Goal: Task Accomplishment & Management: Manage account settings

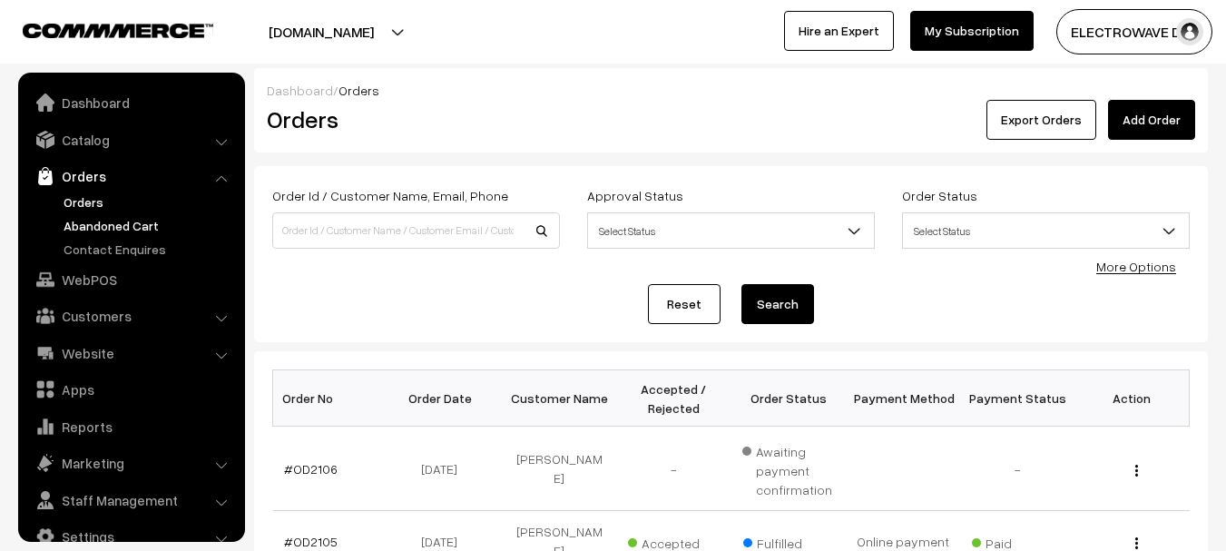
scroll to position [29, 0]
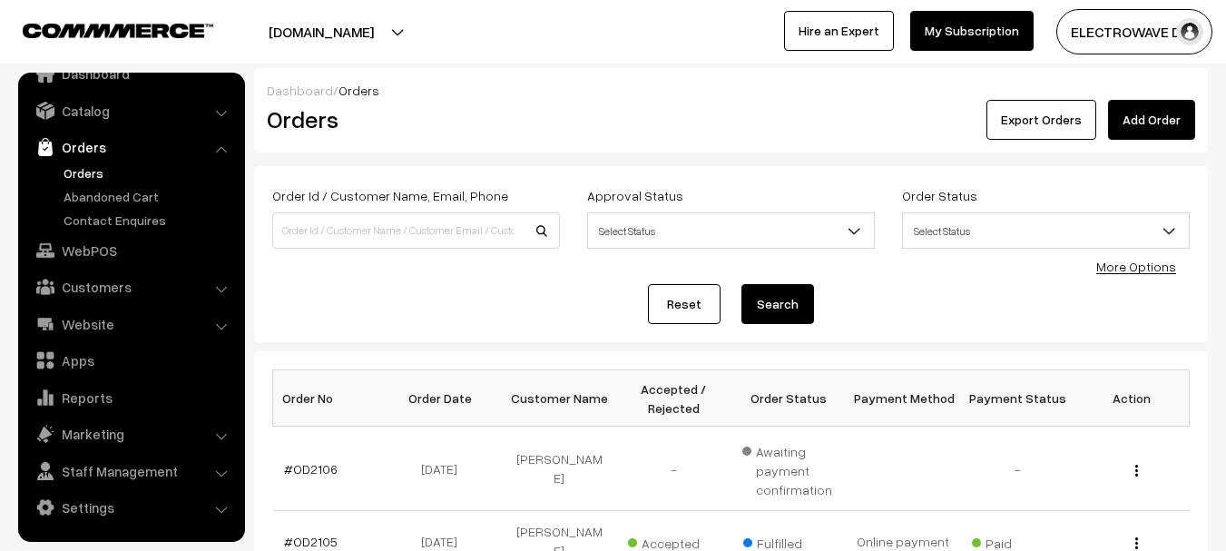
click at [63, 173] on link "Orders" at bounding box center [149, 172] width 180 height 19
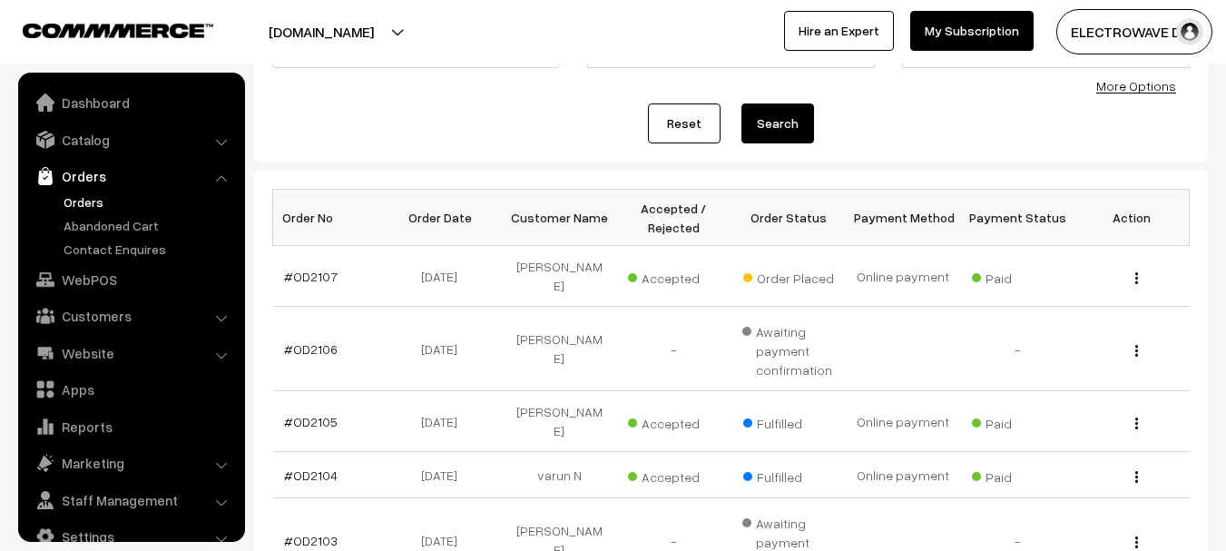
scroll to position [29, 0]
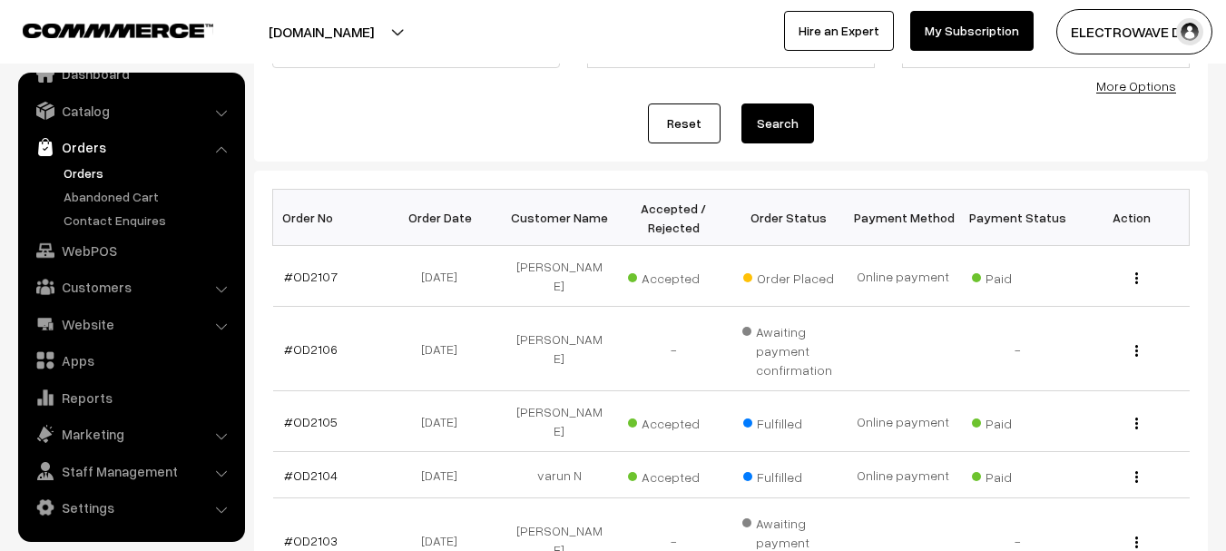
click at [300, 269] on link "#OD2107" at bounding box center [311, 276] width 54 height 15
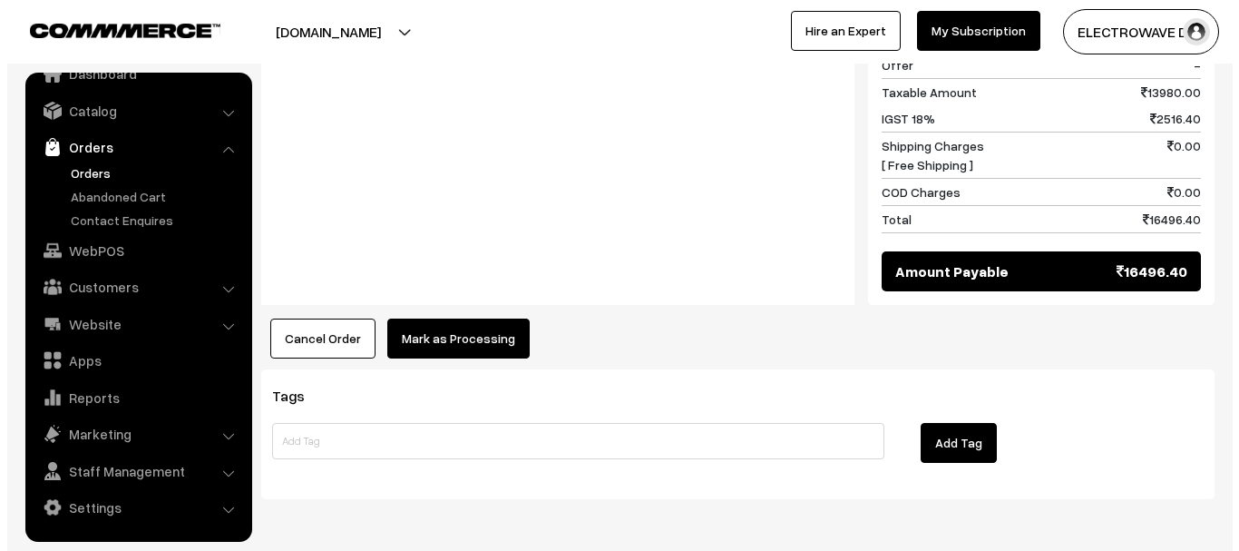
scroll to position [914, 0]
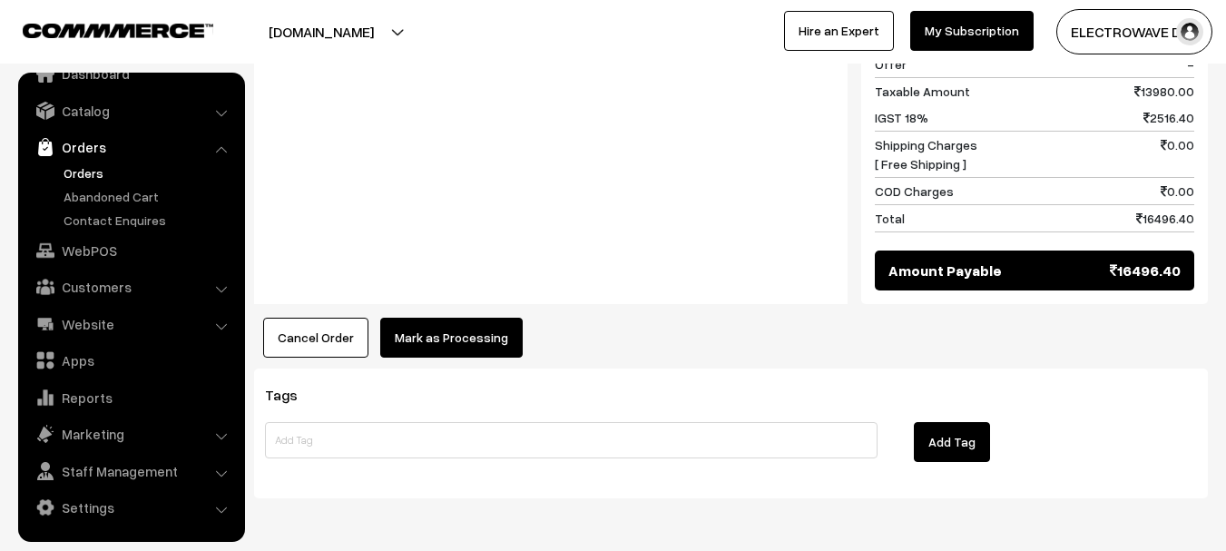
click at [457, 318] on button "Mark as Processing" at bounding box center [451, 338] width 142 height 40
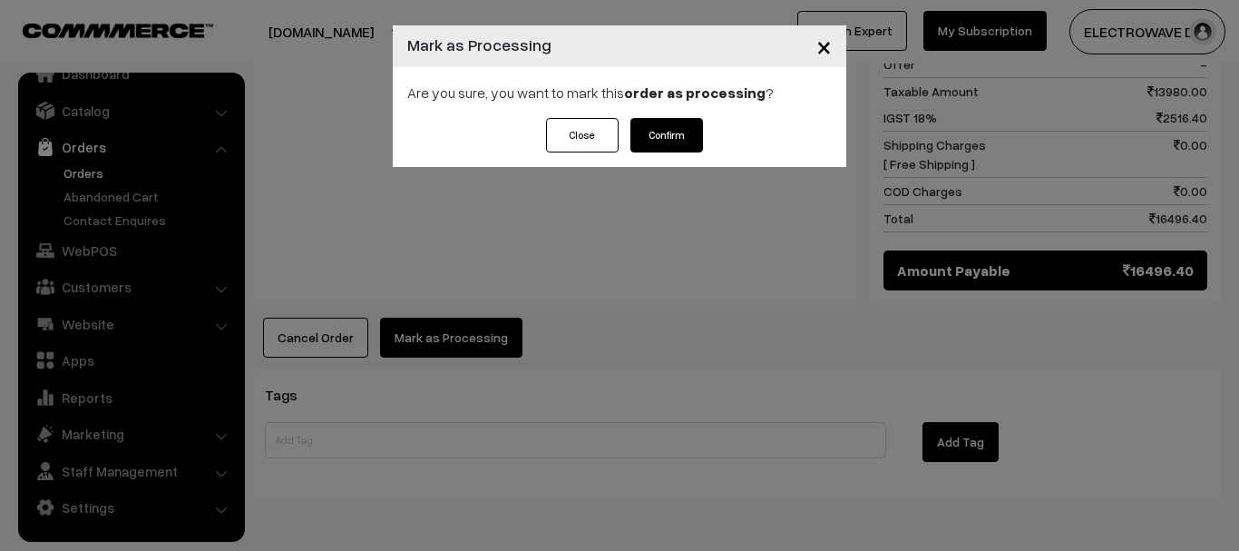
click at [659, 130] on button "Confirm" at bounding box center [667, 135] width 73 height 34
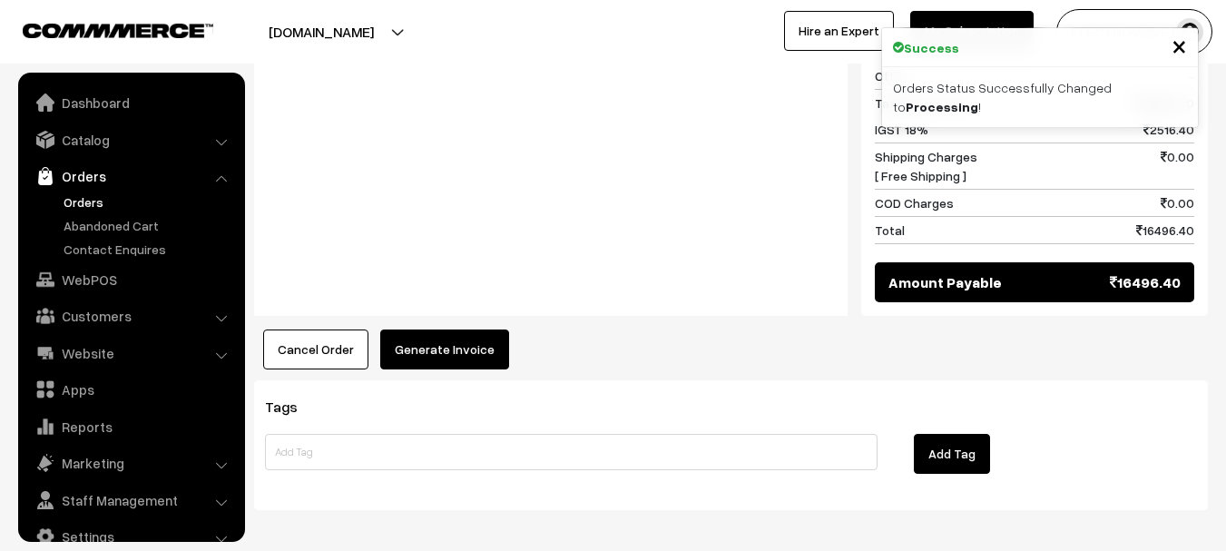
scroll to position [29, 0]
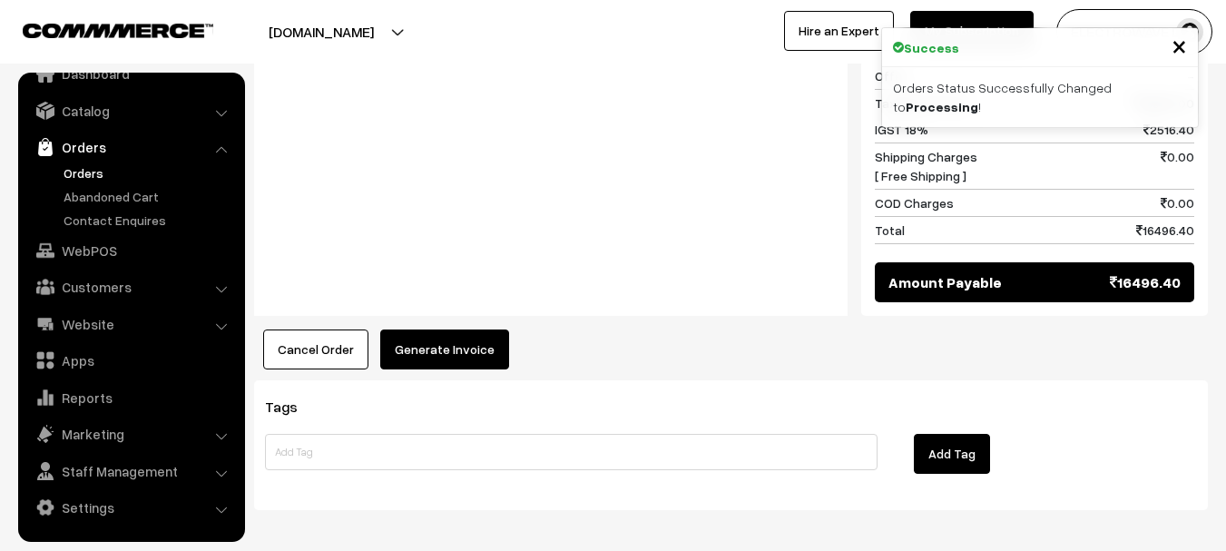
click at [447, 329] on button "Generate Invoice" at bounding box center [444, 349] width 129 height 40
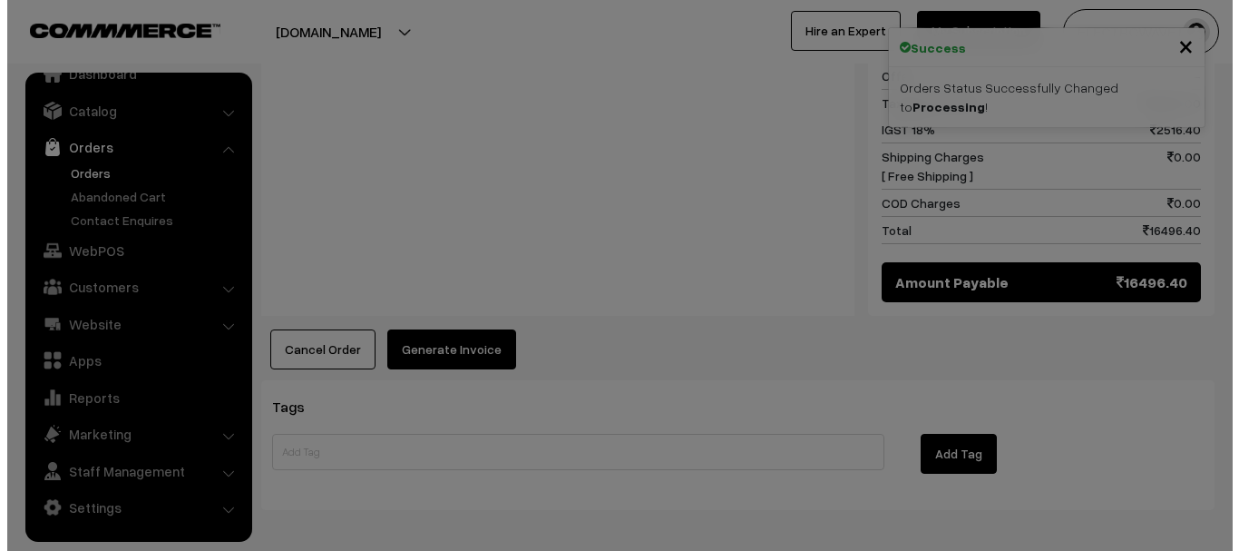
scroll to position [882, 0]
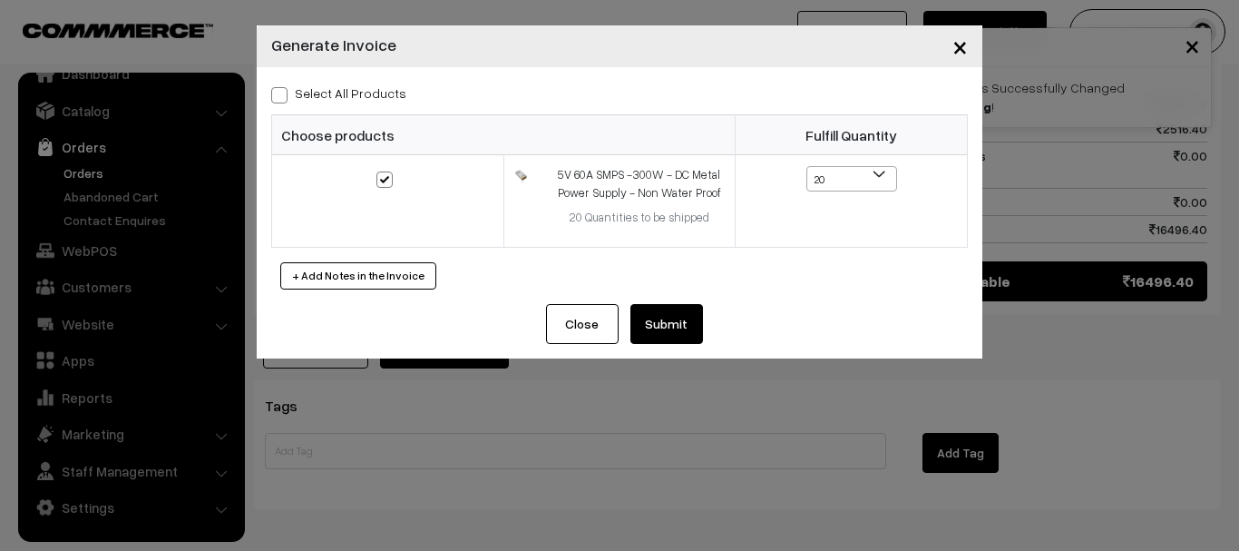
click at [678, 318] on button "Submit" at bounding box center [667, 324] width 73 height 40
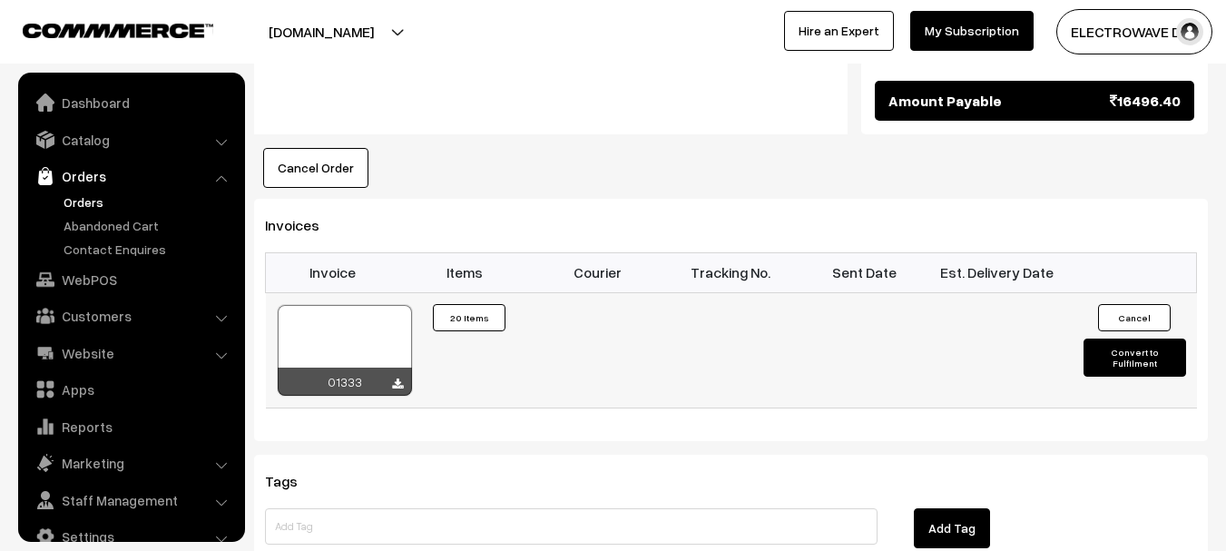
scroll to position [29, 0]
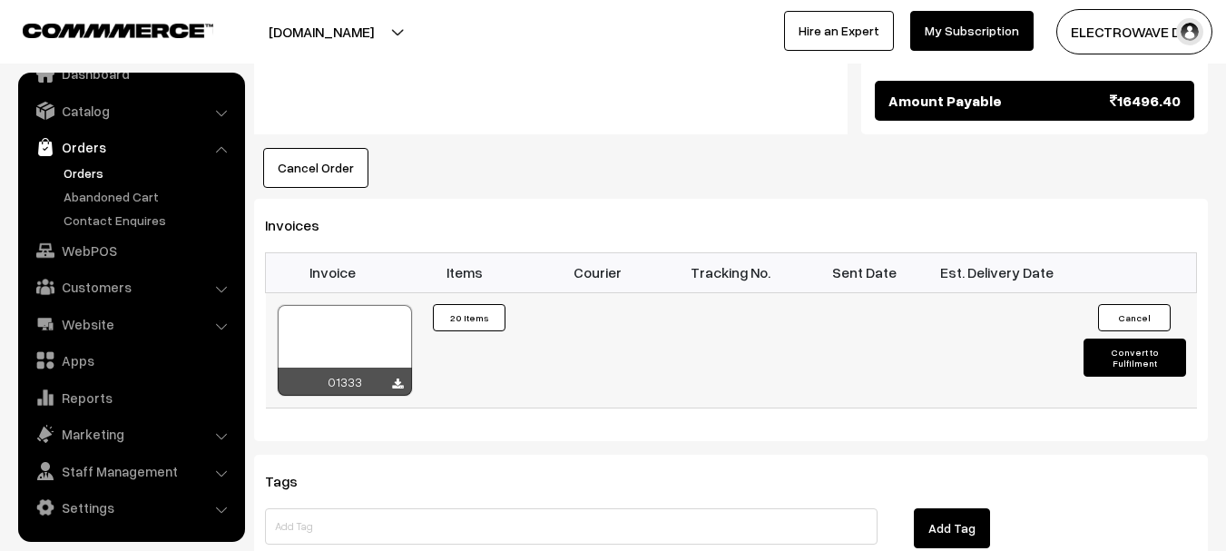
click at [357, 305] on div at bounding box center [345, 350] width 134 height 91
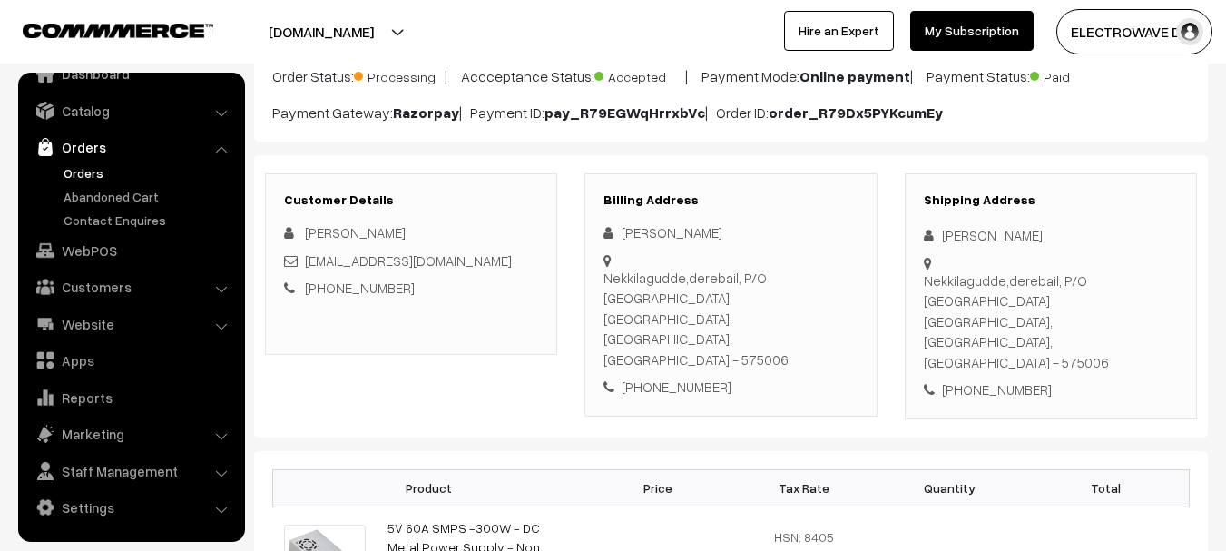
scroll to position [272, 0]
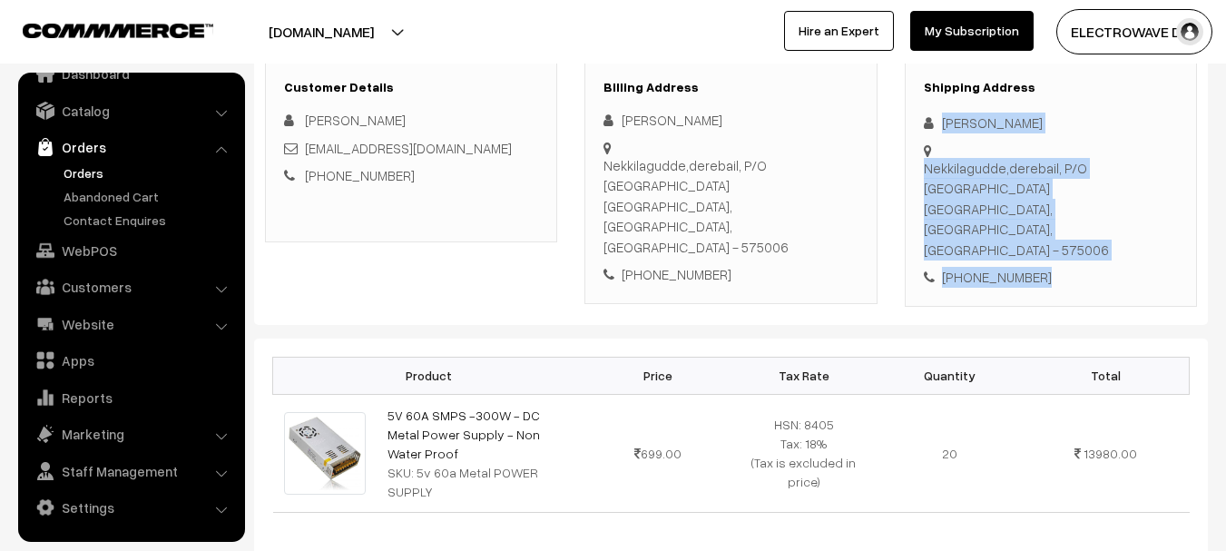
drag, startPoint x: 943, startPoint y: 115, endPoint x: 1036, endPoint y: 192, distance: 121.2
click at [1036, 192] on div "Shipping Address Ravichandra K Nekkilagudde,derebail, P/O Ashoknagar Mangaluru,…" at bounding box center [1050, 184] width 292 height 246
copy div "Ravichandra K Nekkilagudde,derebail, P/O Ashoknagar Mangaluru, Karnataka, India…"
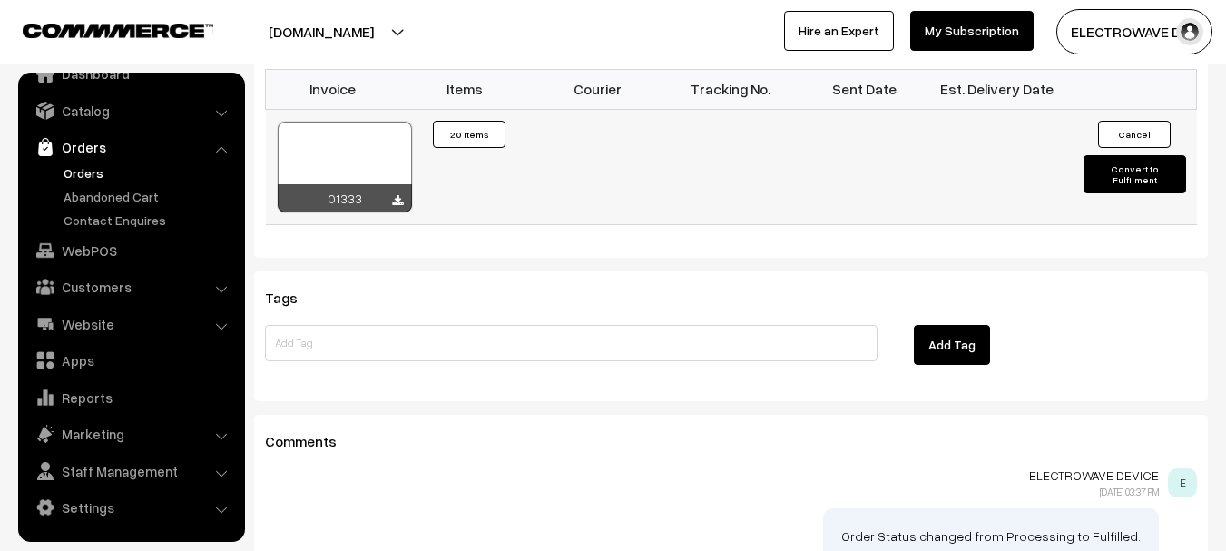
click at [1101, 155] on button "Convert to Fulfilment" at bounding box center [1134, 174] width 103 height 38
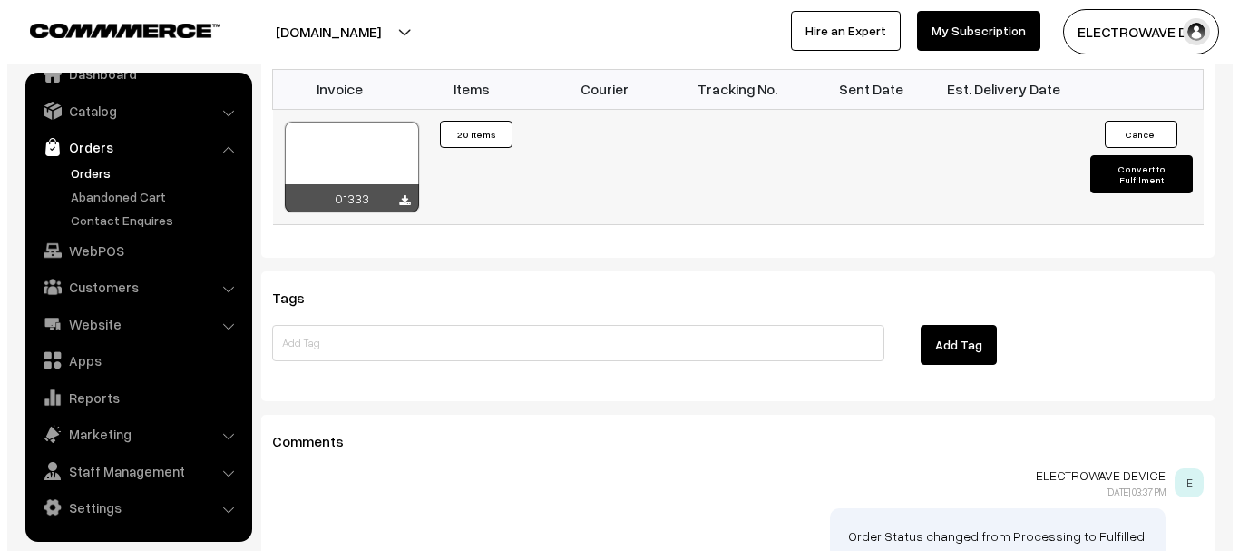
scroll to position [1247, 0]
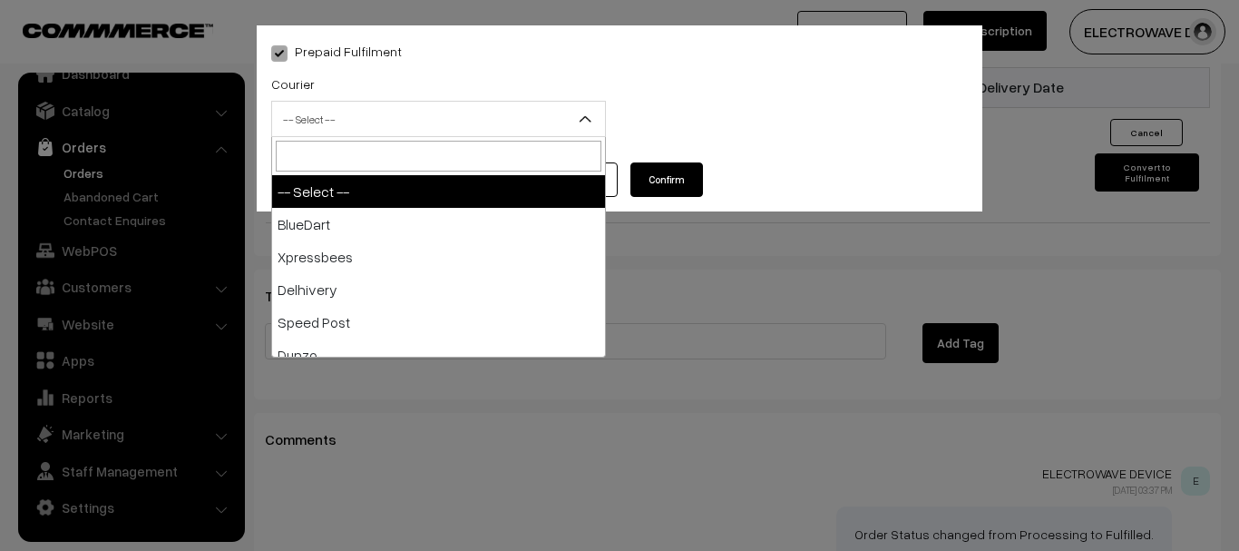
click at [434, 124] on span "-- Select --" at bounding box center [438, 119] width 333 height 32
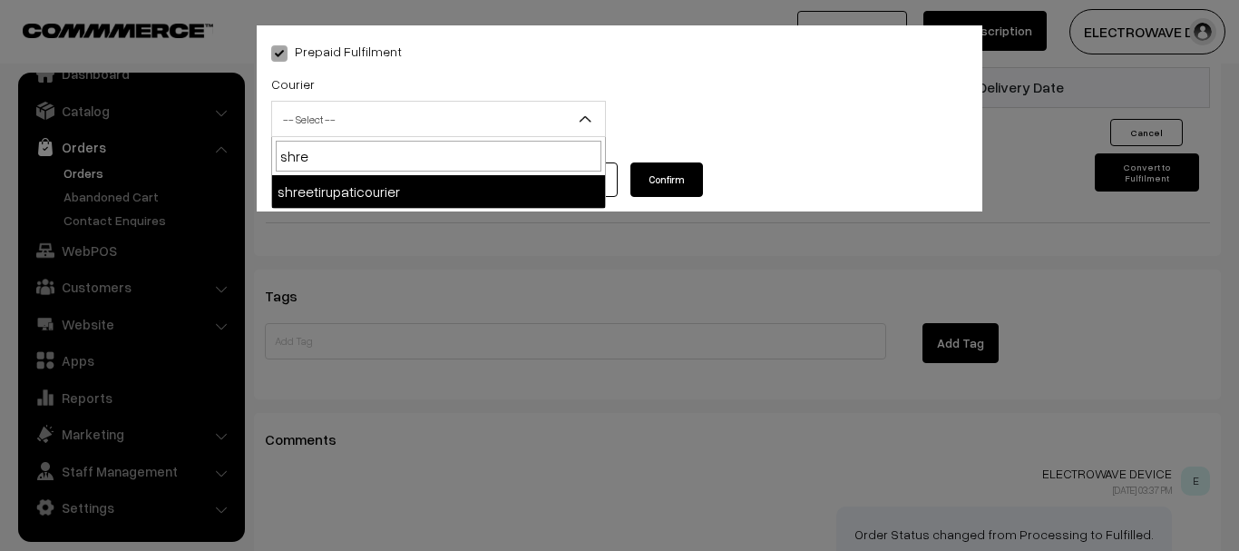
type input "shree"
select select "8"
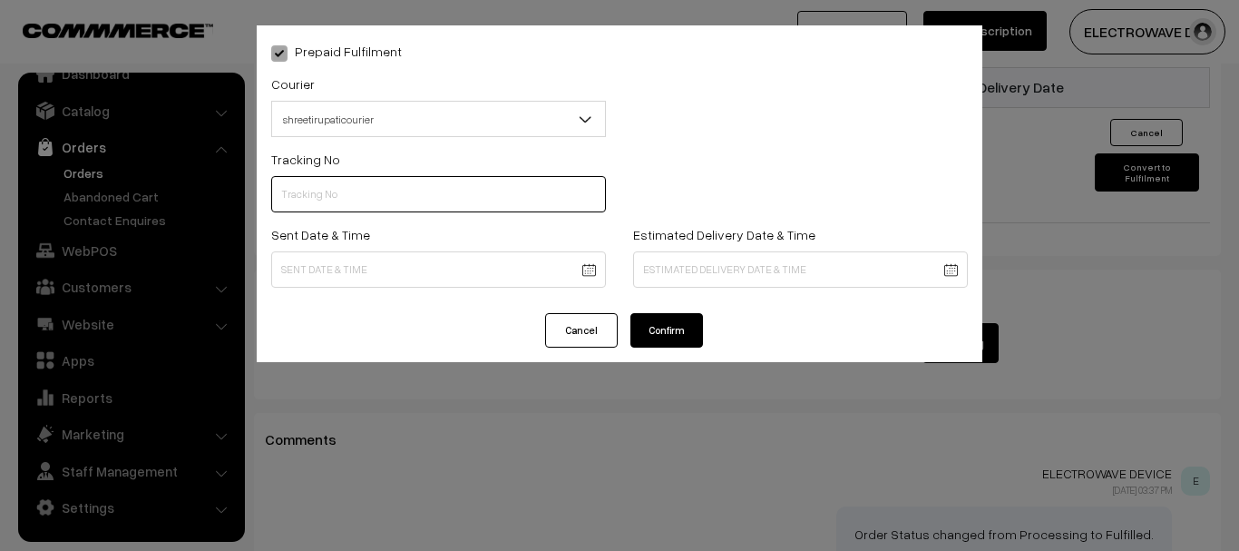
click at [533, 196] on input "text" at bounding box center [438, 194] width 335 height 36
type input "374800041950"
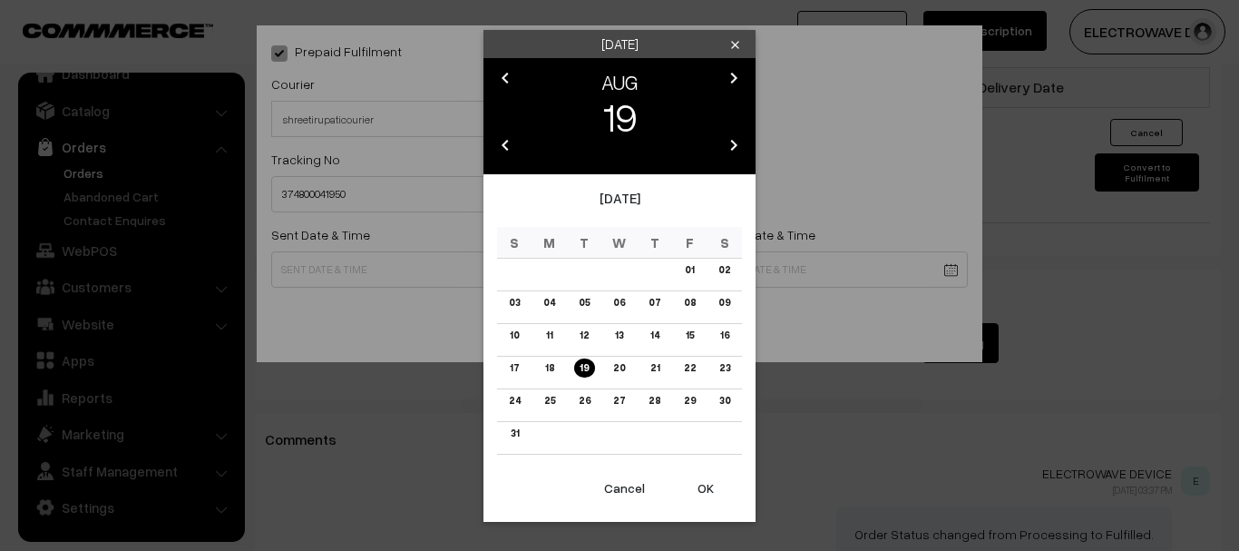
click at [711, 483] on button "OK" at bounding box center [706, 488] width 73 height 40
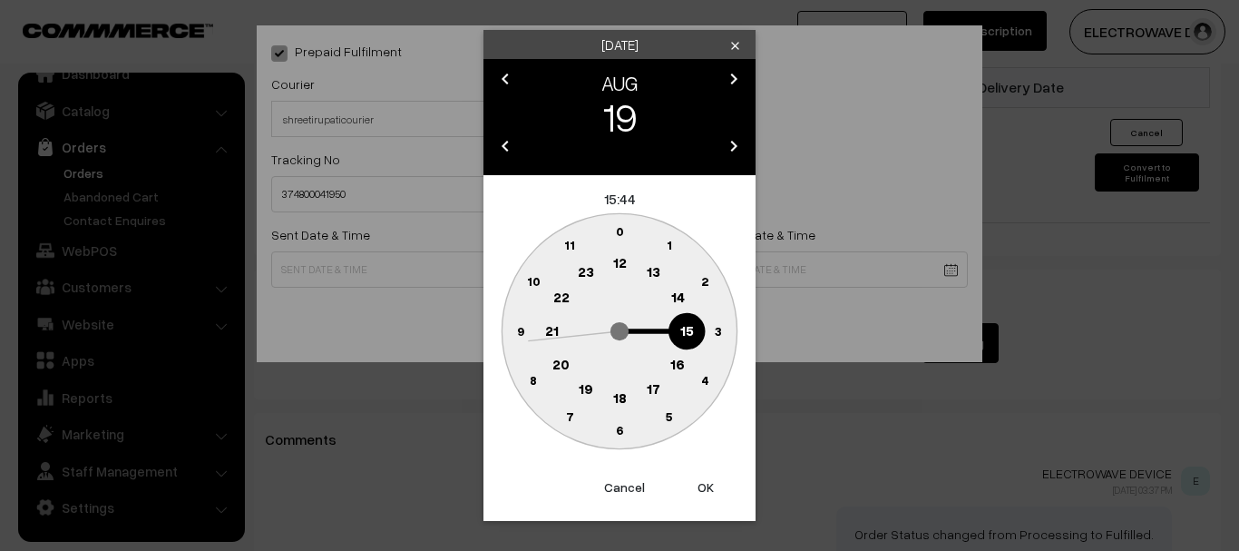
click at [711, 483] on button "OK" at bounding box center [706, 487] width 73 height 40
type input "19-08-2025 15:44"
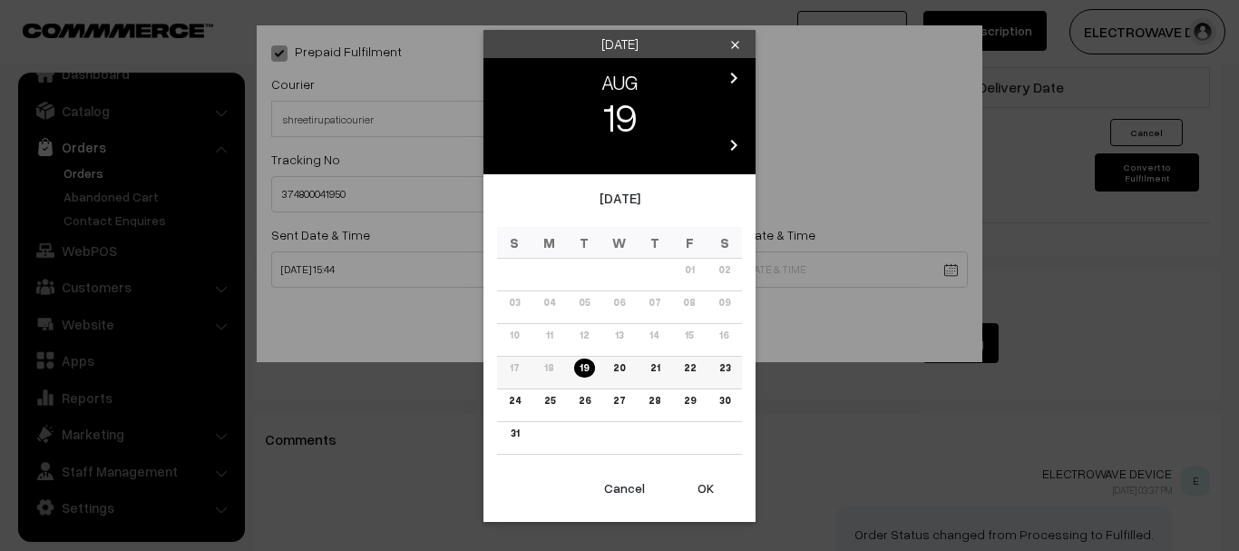
click at [716, 367] on link "23" at bounding box center [724, 367] width 22 height 19
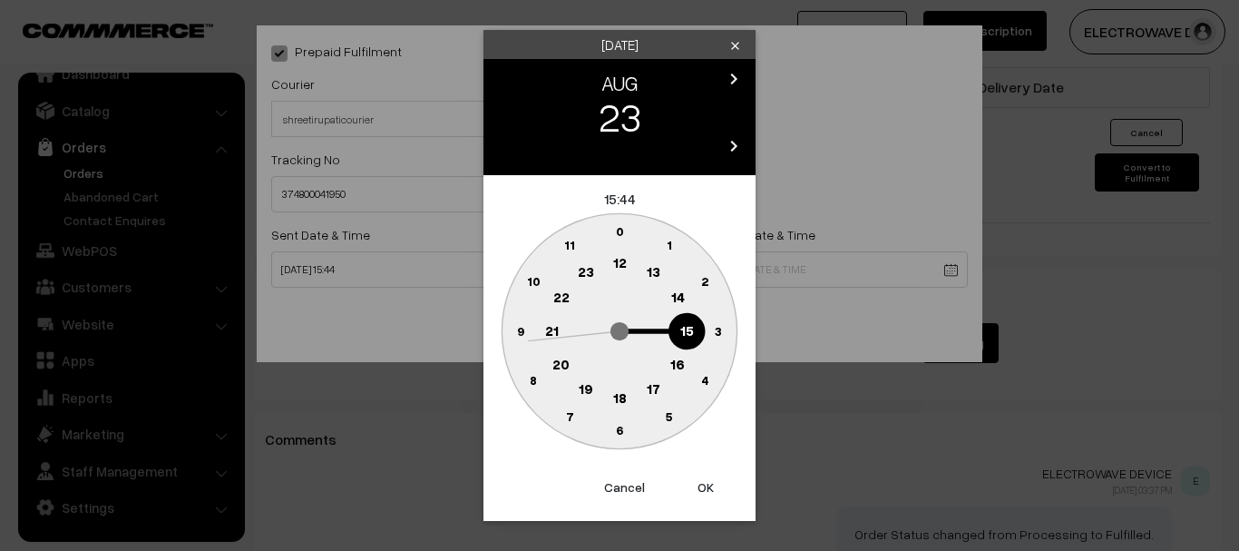
click at [709, 480] on button "OK" at bounding box center [706, 487] width 73 height 40
type input "23-08-2025 15:44"
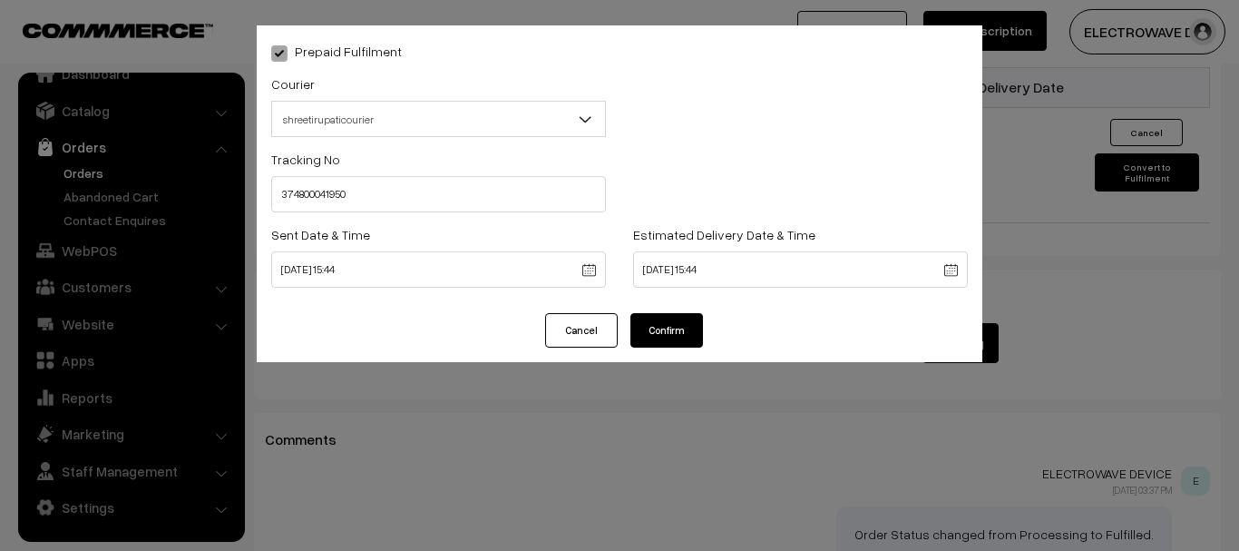
click at [675, 314] on button "Confirm" at bounding box center [667, 330] width 73 height 34
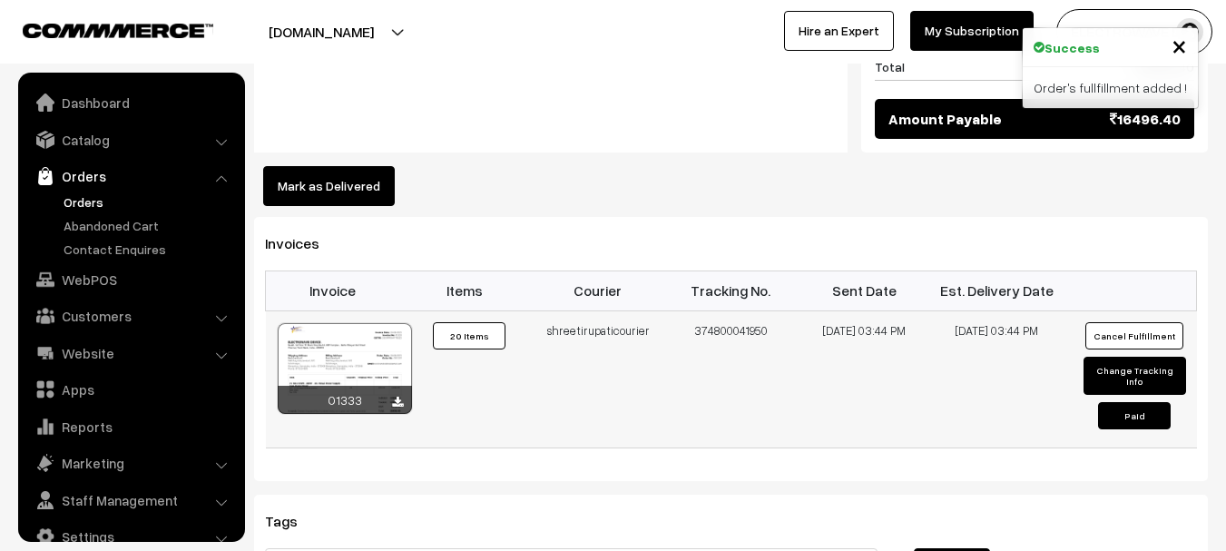
scroll to position [29, 0]
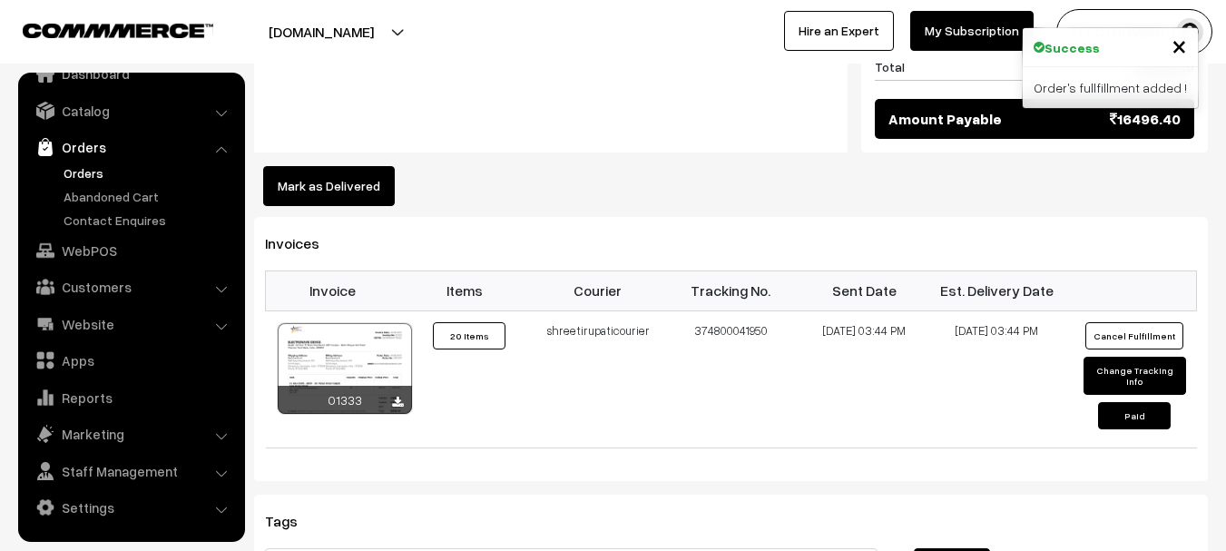
click at [83, 173] on link "Orders" at bounding box center [149, 172] width 180 height 19
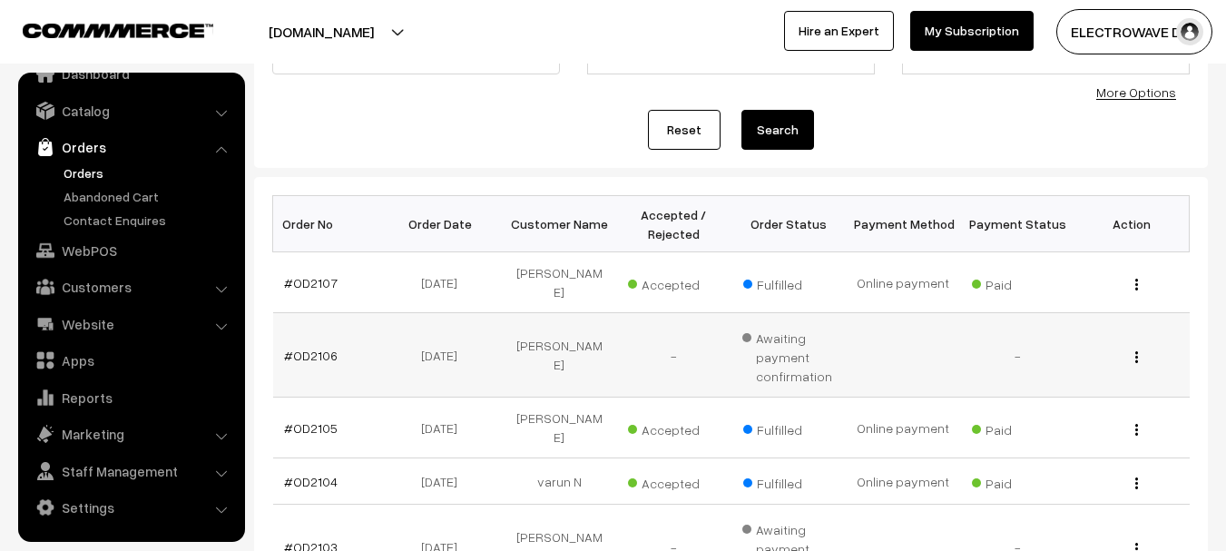
scroll to position [181, 0]
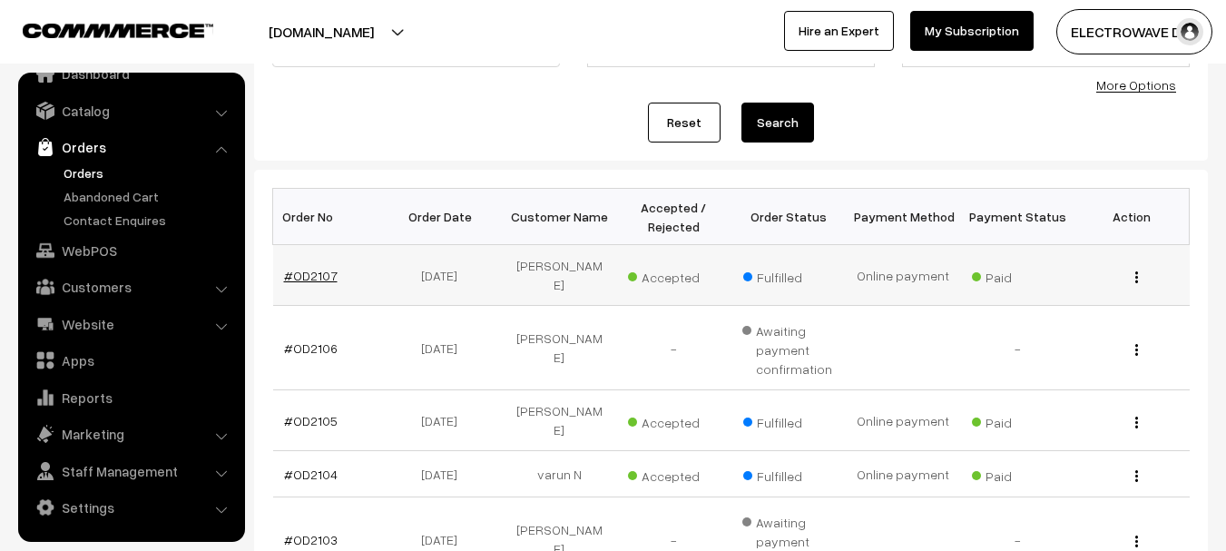
click at [312, 270] on link "#OD2107" at bounding box center [311, 275] width 54 height 15
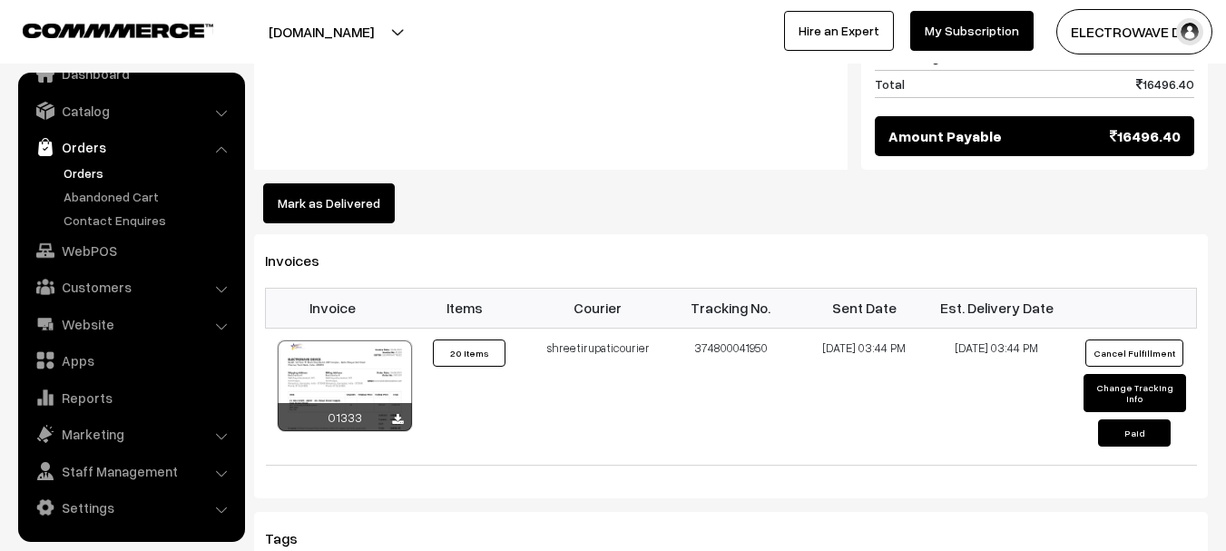
scroll to position [998, 0]
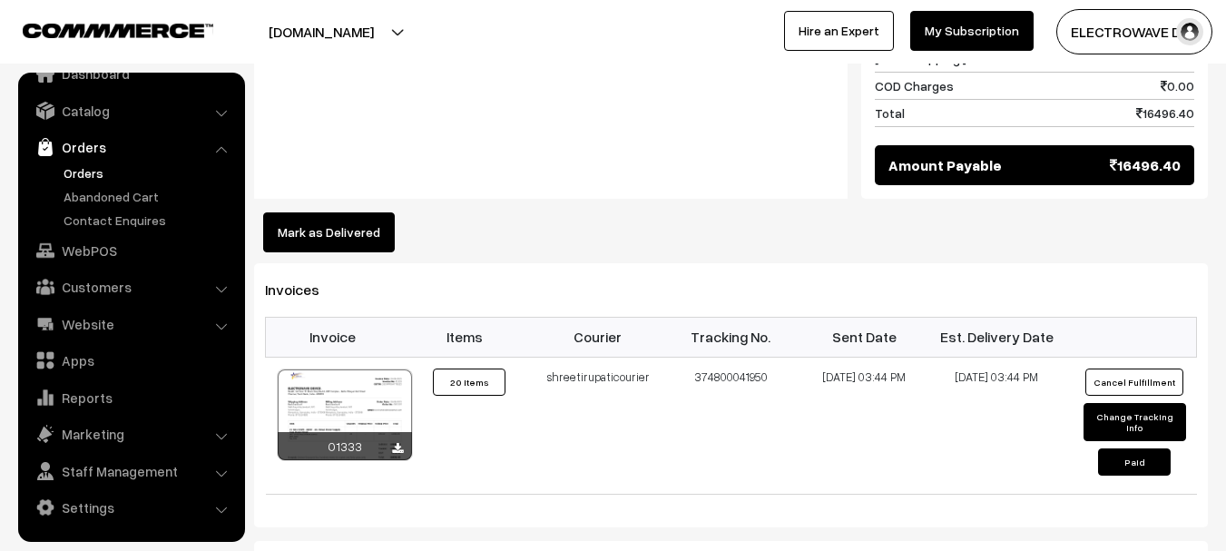
click at [71, 173] on link "Orders" at bounding box center [149, 172] width 180 height 19
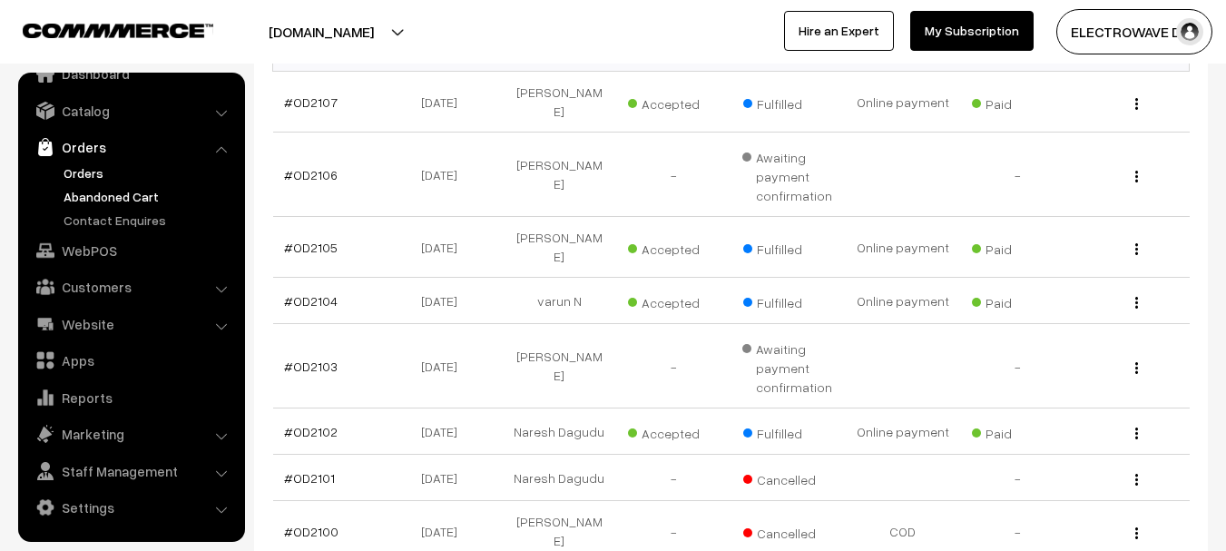
scroll to position [181, 0]
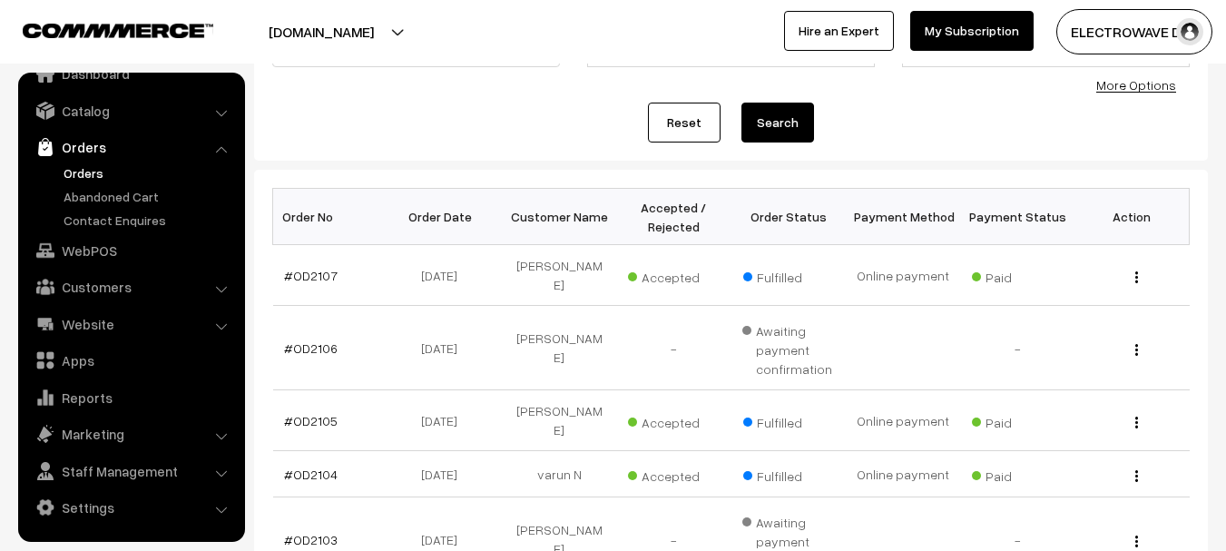
click at [103, 170] on link "Orders" at bounding box center [149, 172] width 180 height 19
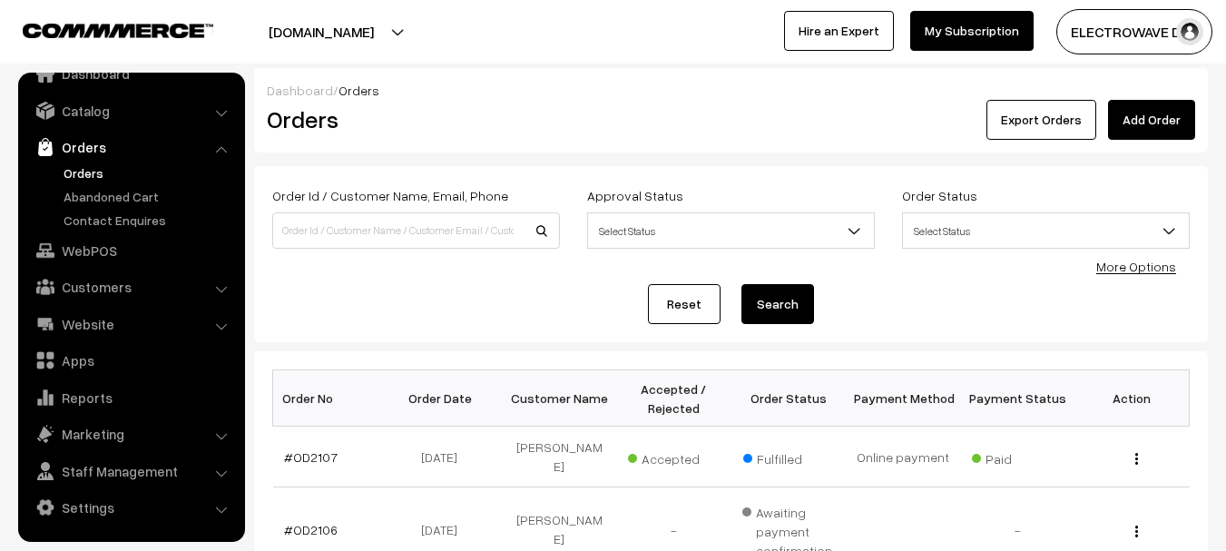
click at [372, 24] on button "[DOMAIN_NAME]" at bounding box center [321, 31] width 232 height 45
click at [122, 118] on link "Catalog" at bounding box center [131, 110] width 216 height 33
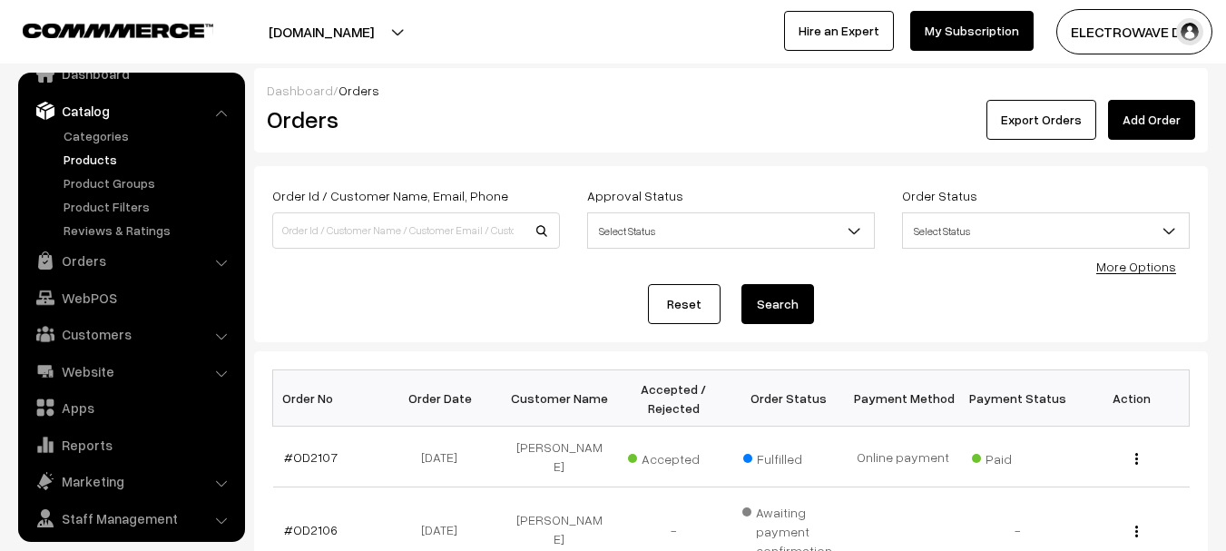
click at [87, 163] on link "Products" at bounding box center [149, 159] width 180 height 19
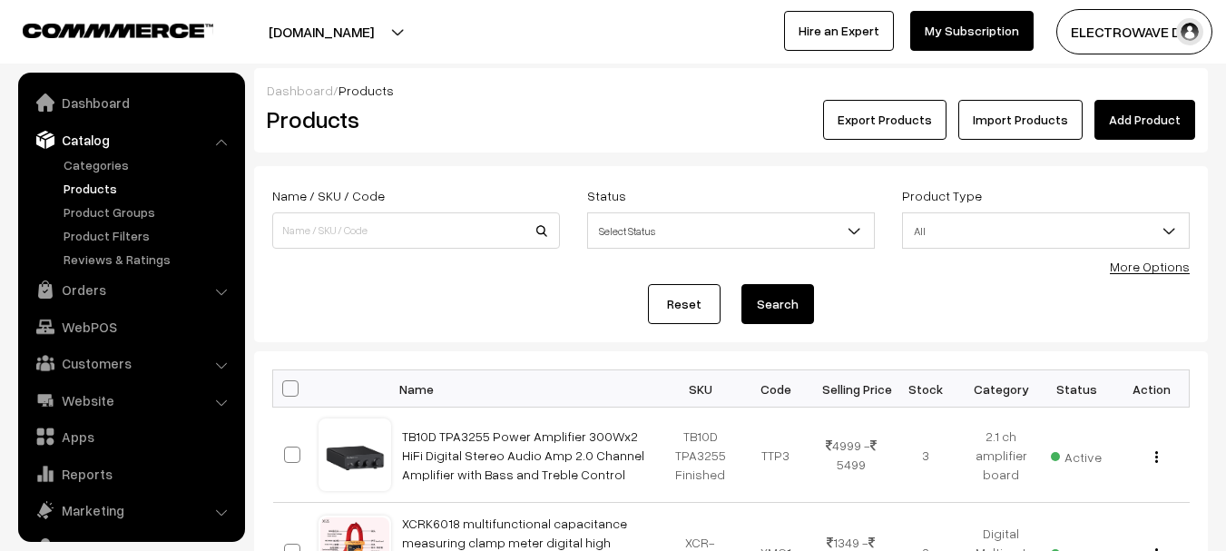
scroll to position [51, 0]
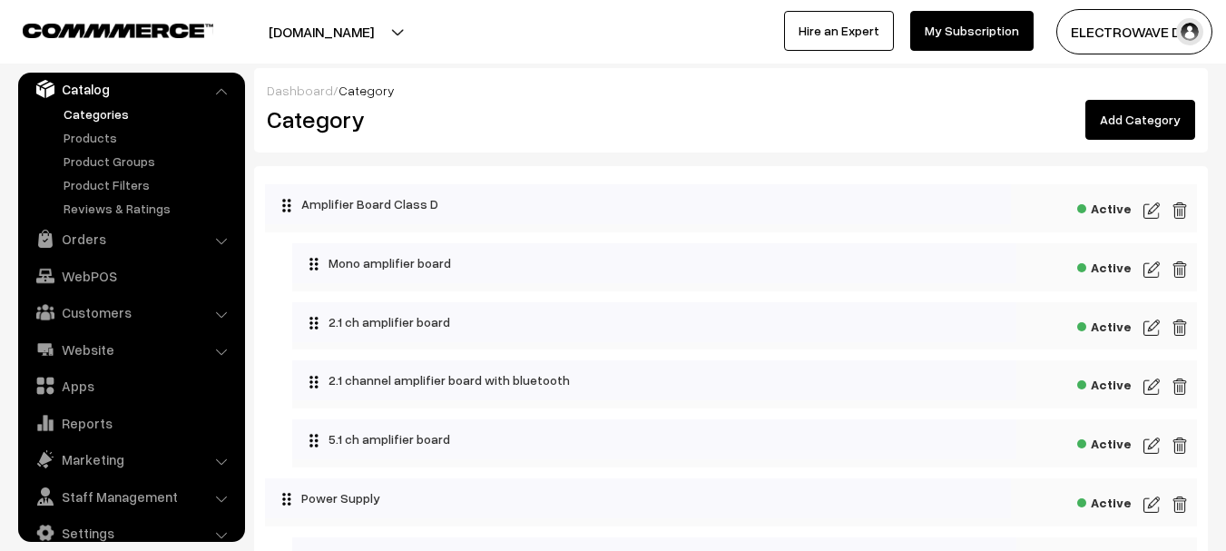
click at [1118, 126] on link "Add Category" at bounding box center [1140, 120] width 110 height 40
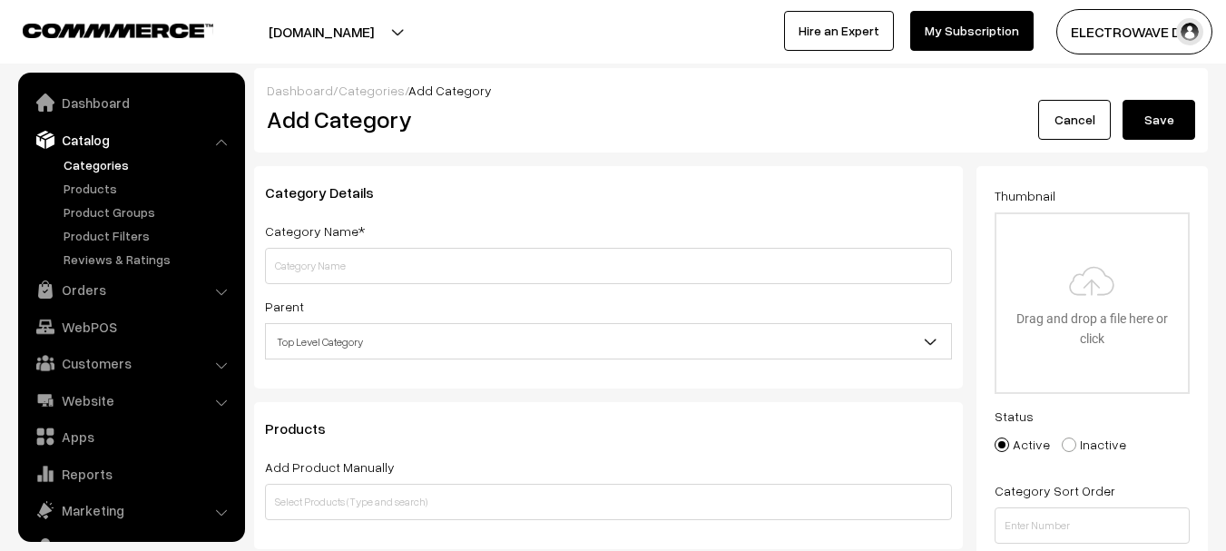
scroll to position [51, 0]
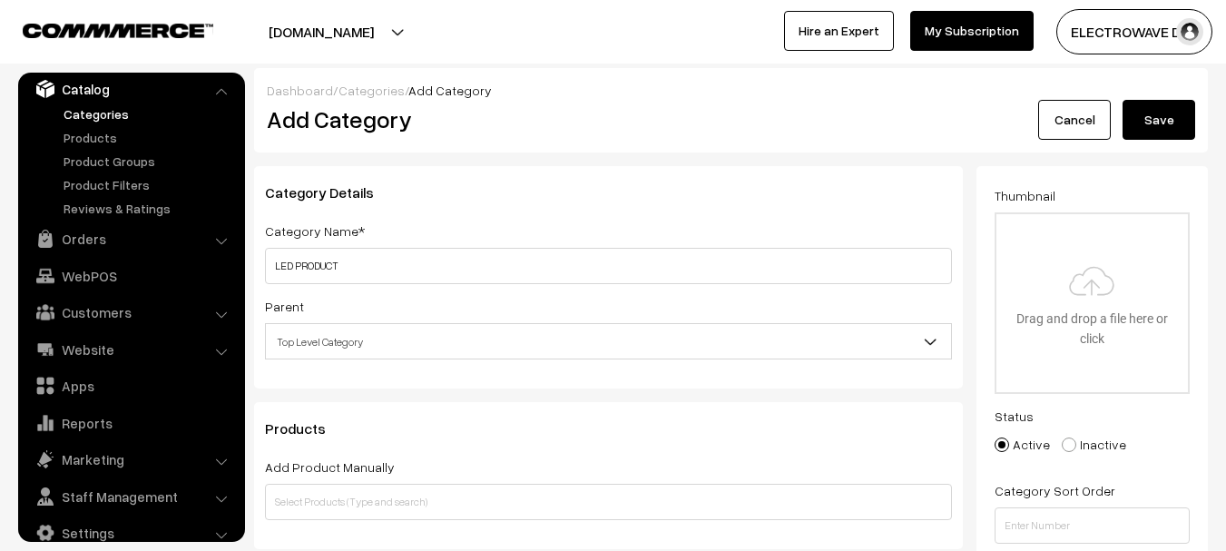
type input "LED PRODUCT"
click at [1158, 119] on button "Save" at bounding box center [1158, 120] width 73 height 40
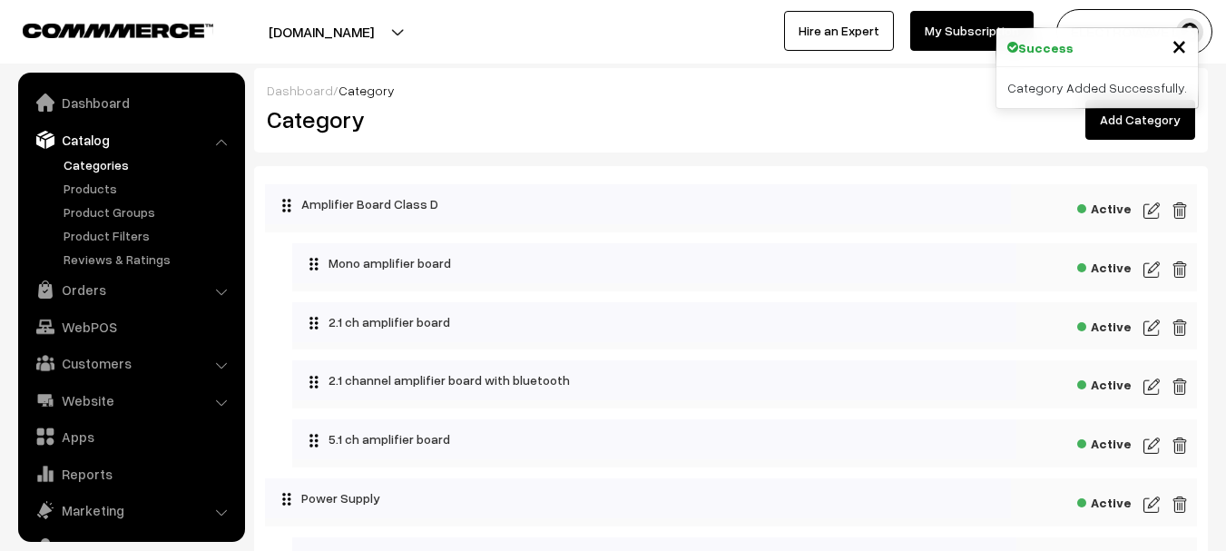
click at [1117, 121] on link "Add Category" at bounding box center [1140, 120] width 110 height 40
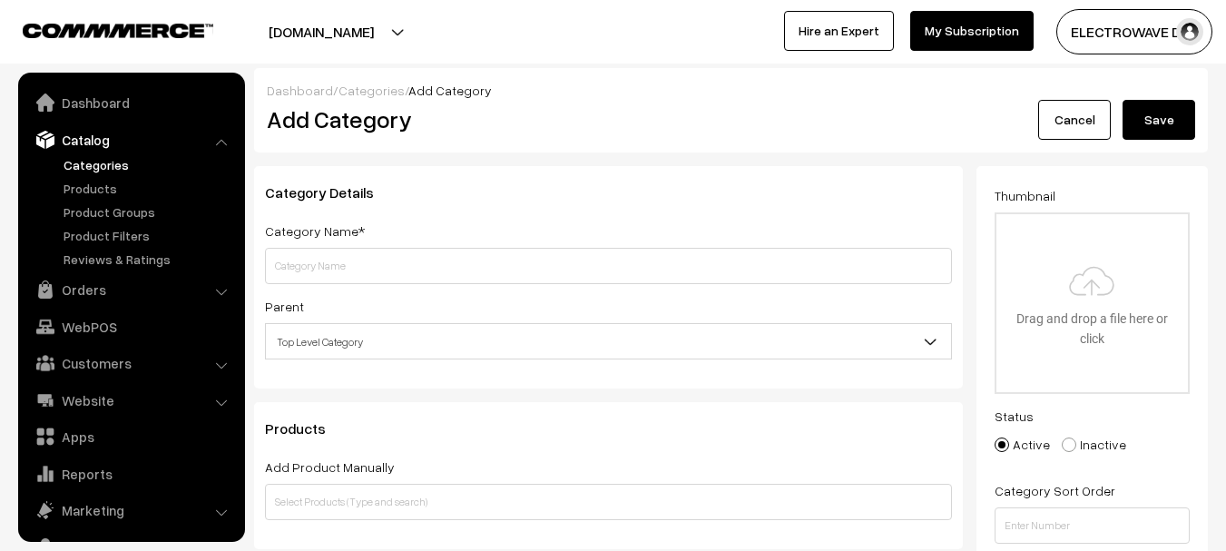
scroll to position [51, 0]
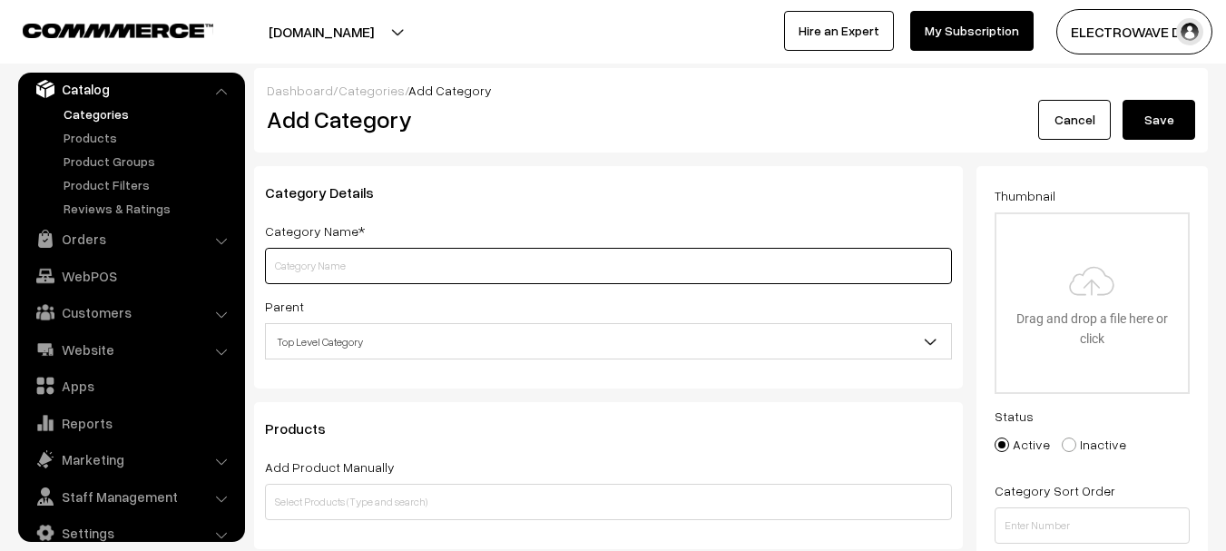
paste input "LED Matrix Panel"
type input "LED Matrix Panel"
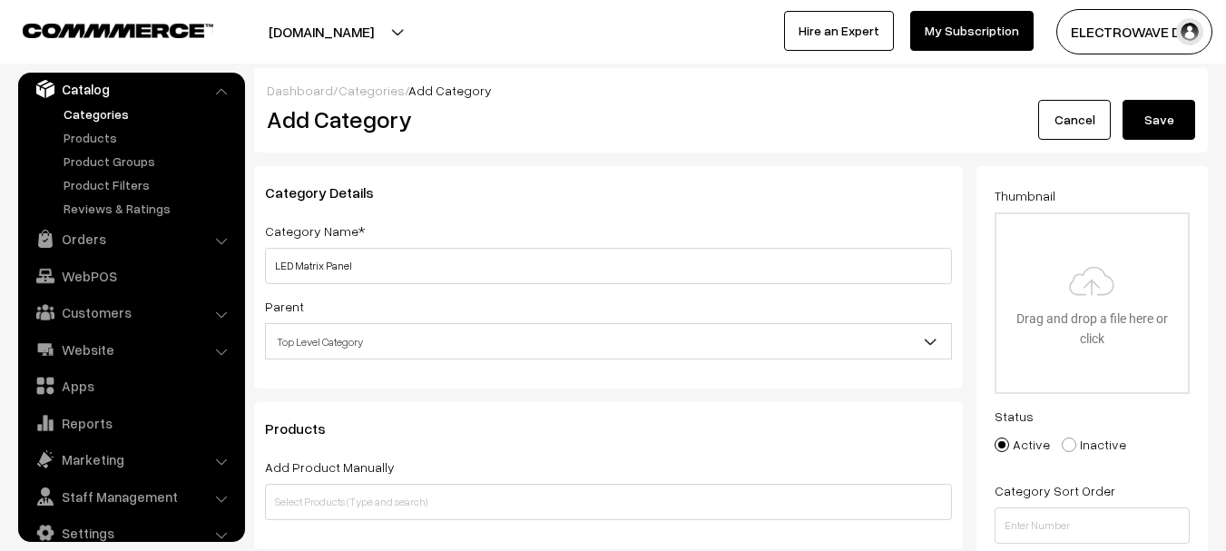
click at [415, 339] on span "Top Level Category" at bounding box center [608, 342] width 685 height 32
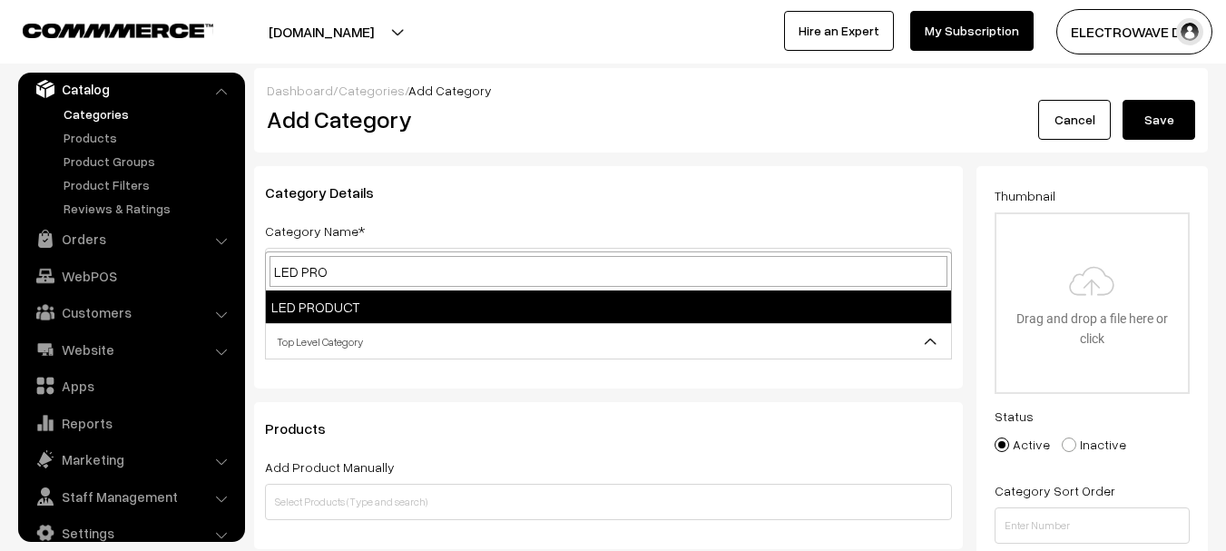
type input "LED PRO"
select select "100"
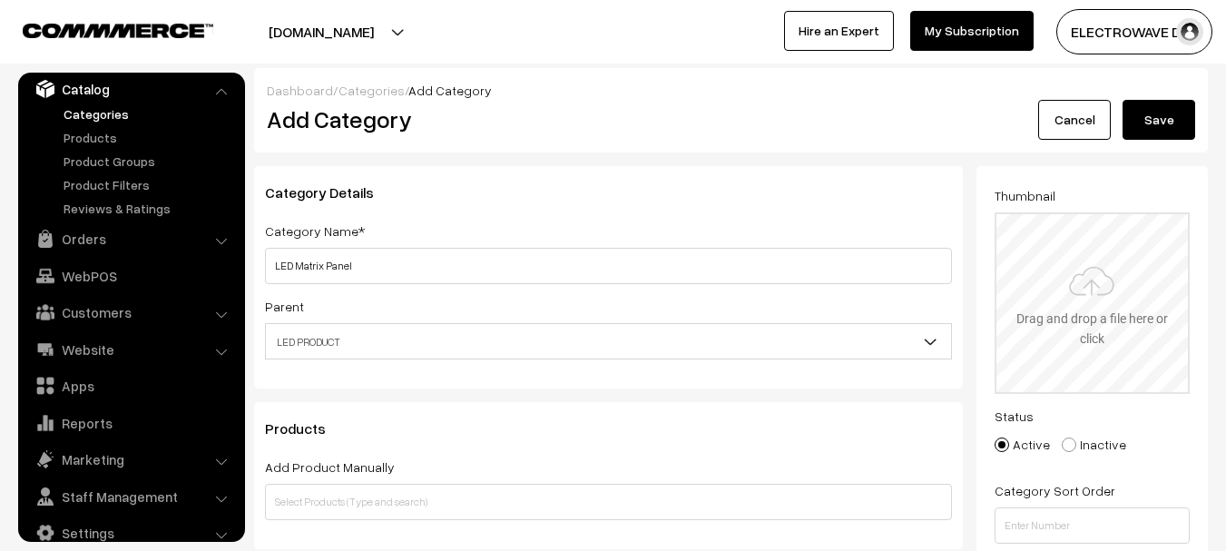
click at [1052, 335] on input "file" at bounding box center [1091, 303] width 191 height 178
type input "C:\fakepath\61gCy2XKaQL._SL1079_.jpg"
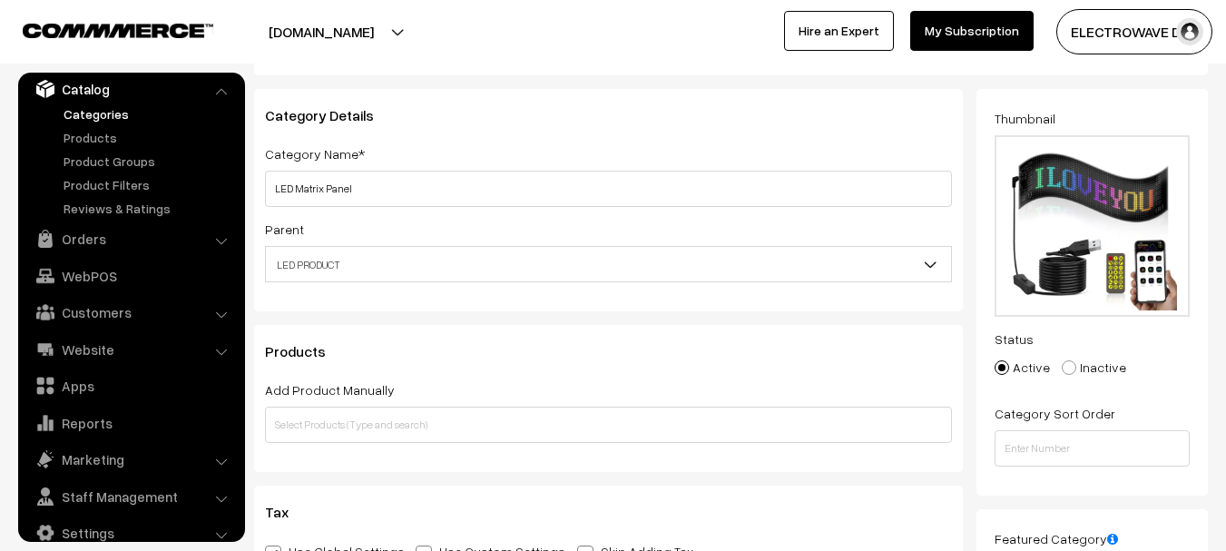
scroll to position [181, 0]
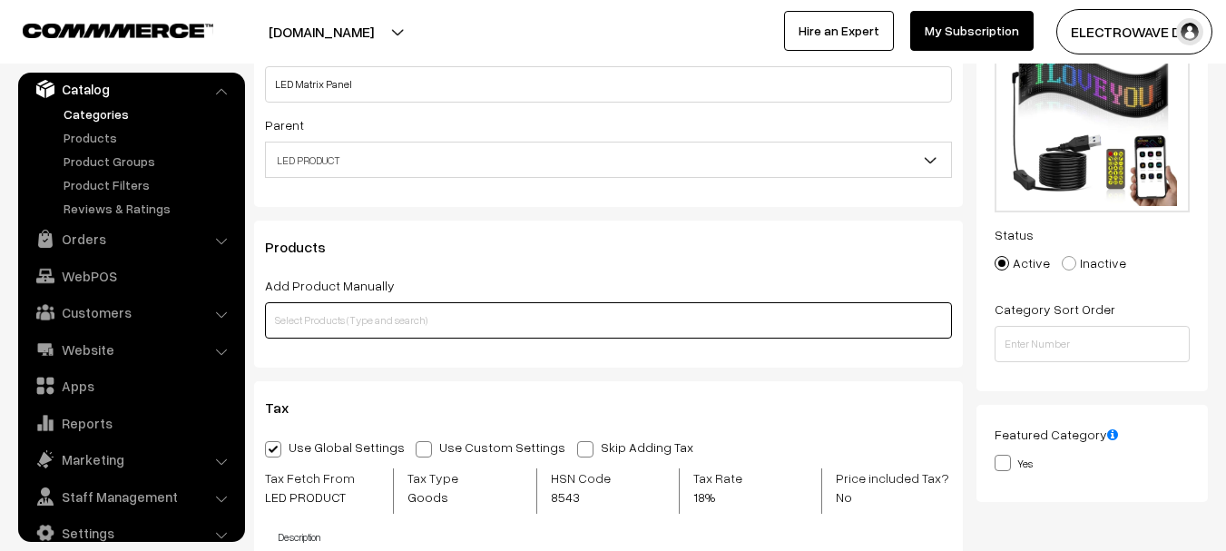
click at [378, 307] on input "text" at bounding box center [608, 320] width 687 height 36
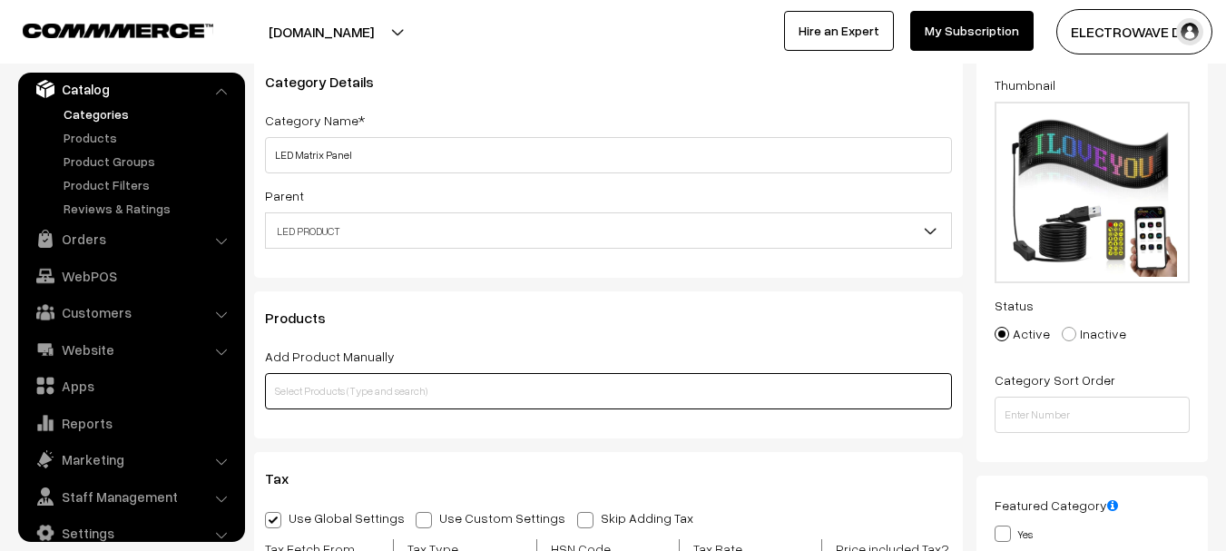
scroll to position [0, 0]
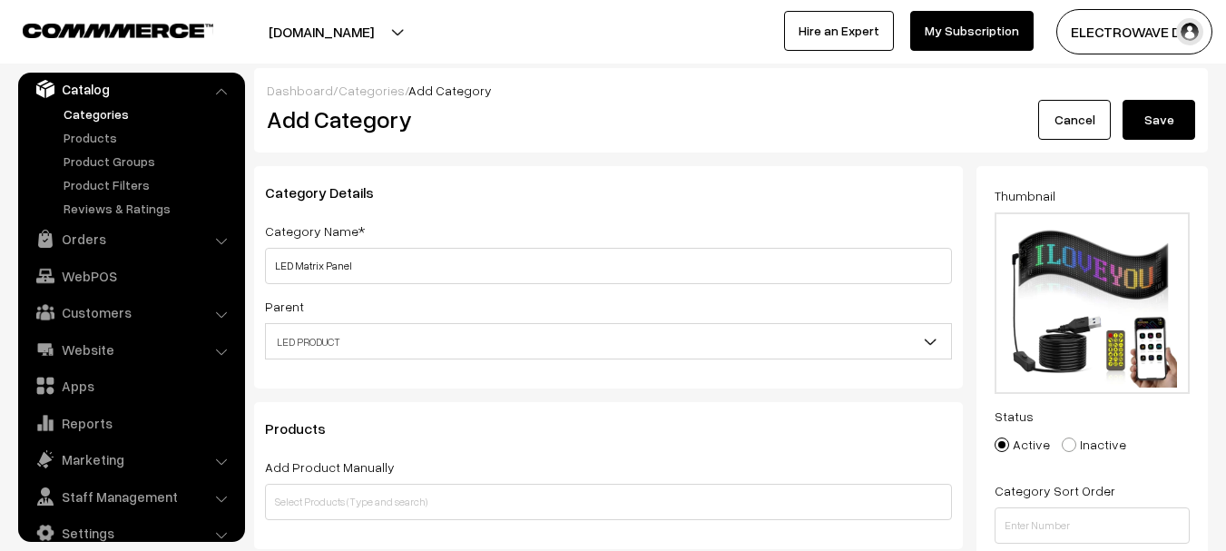
click at [1164, 122] on button "Save" at bounding box center [1158, 120] width 73 height 40
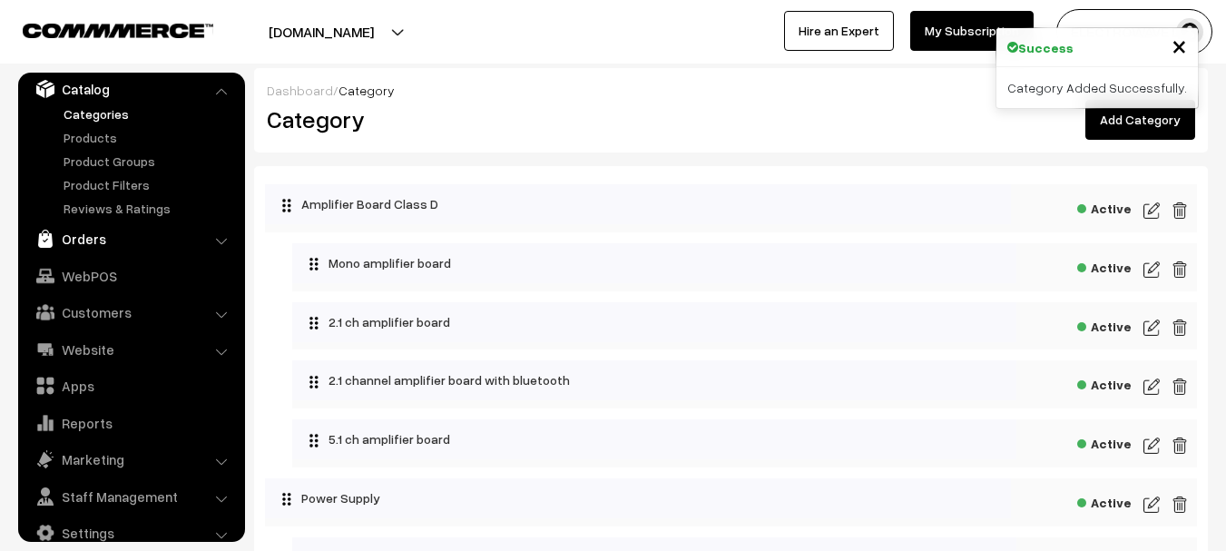
click at [90, 237] on link "Orders" at bounding box center [131, 238] width 216 height 33
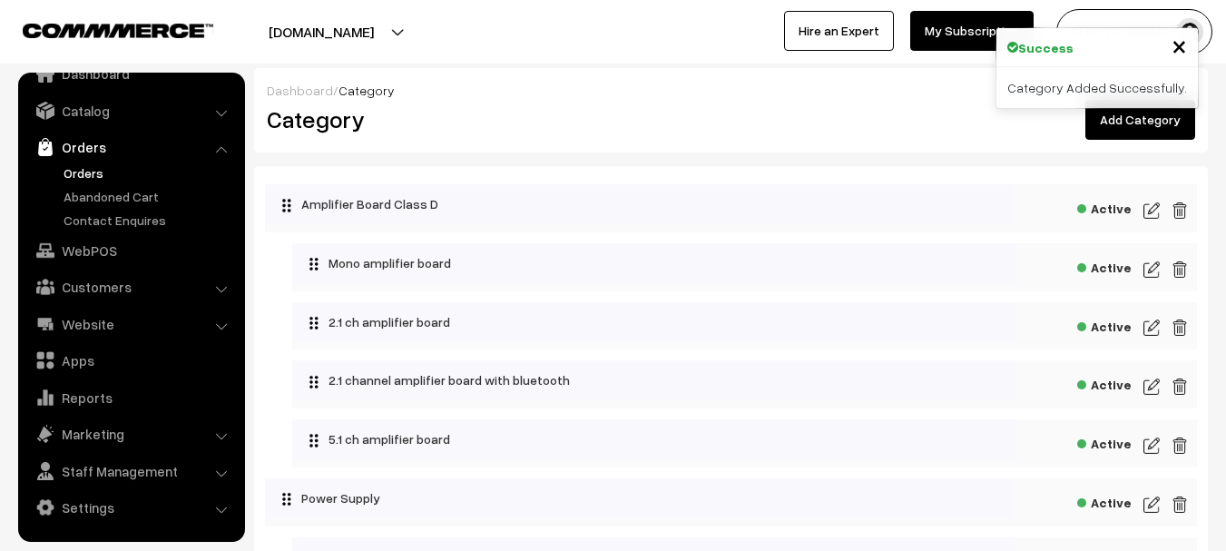
click at [84, 181] on link "Orders" at bounding box center [149, 172] width 180 height 19
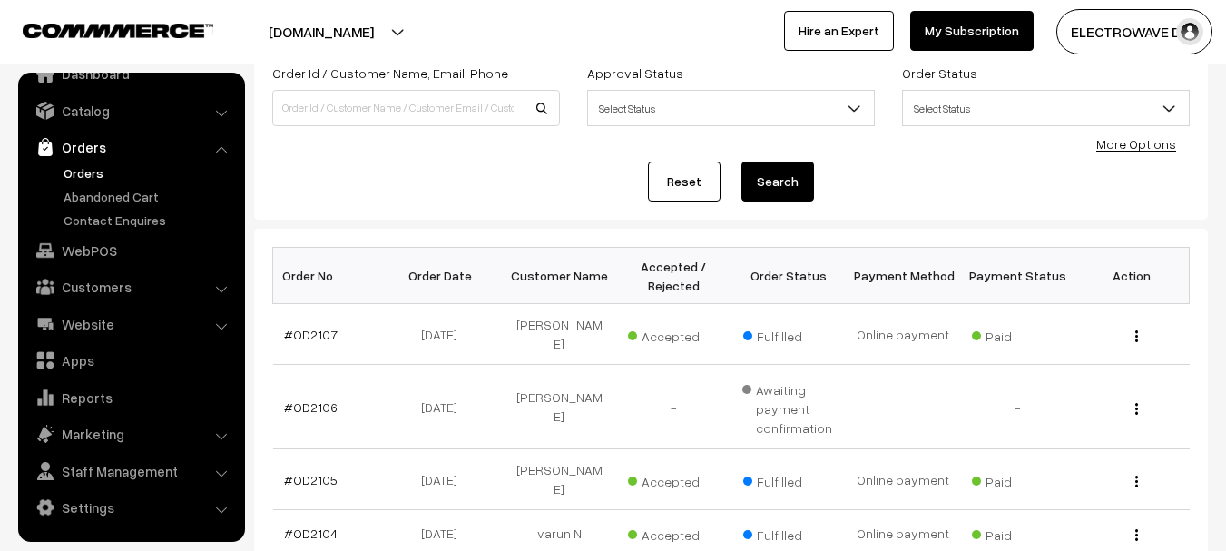
scroll to position [91, 0]
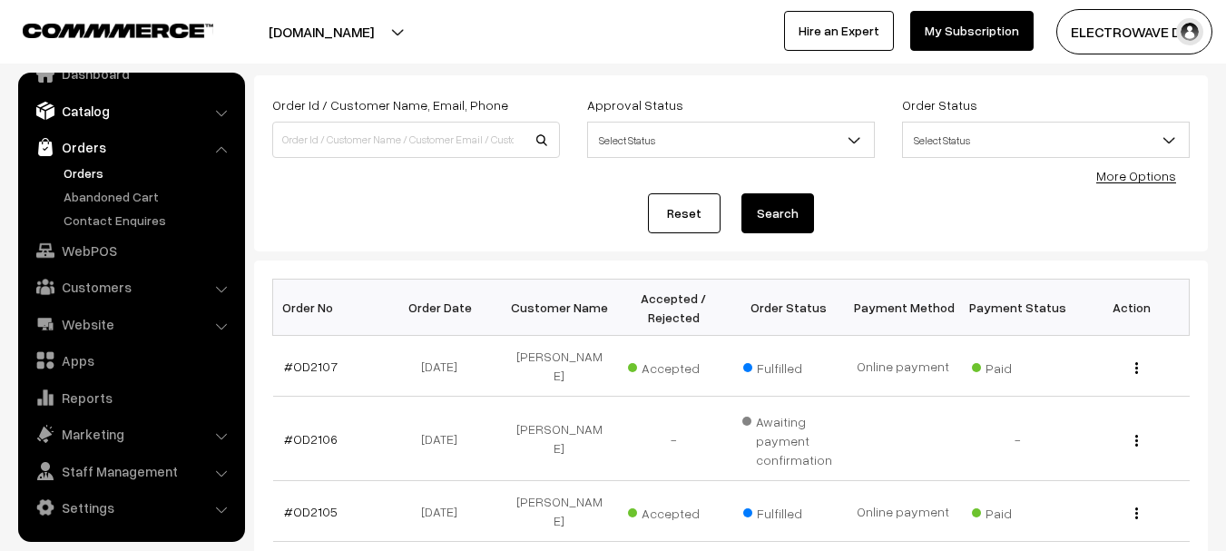
click at [121, 117] on link "Catalog" at bounding box center [131, 110] width 216 height 33
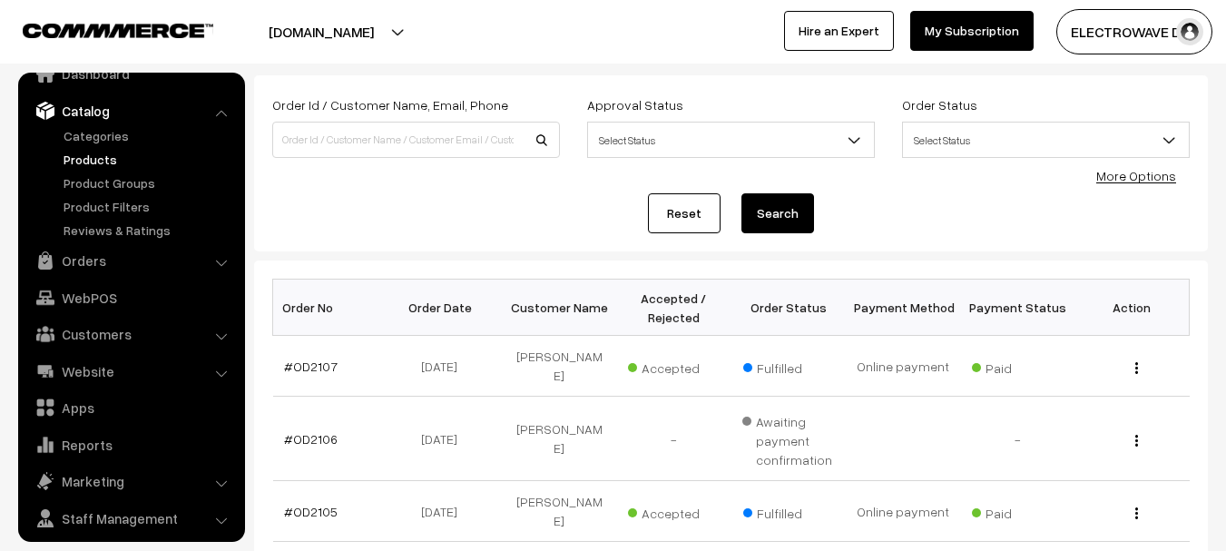
click at [103, 156] on link "Products" at bounding box center [149, 159] width 180 height 19
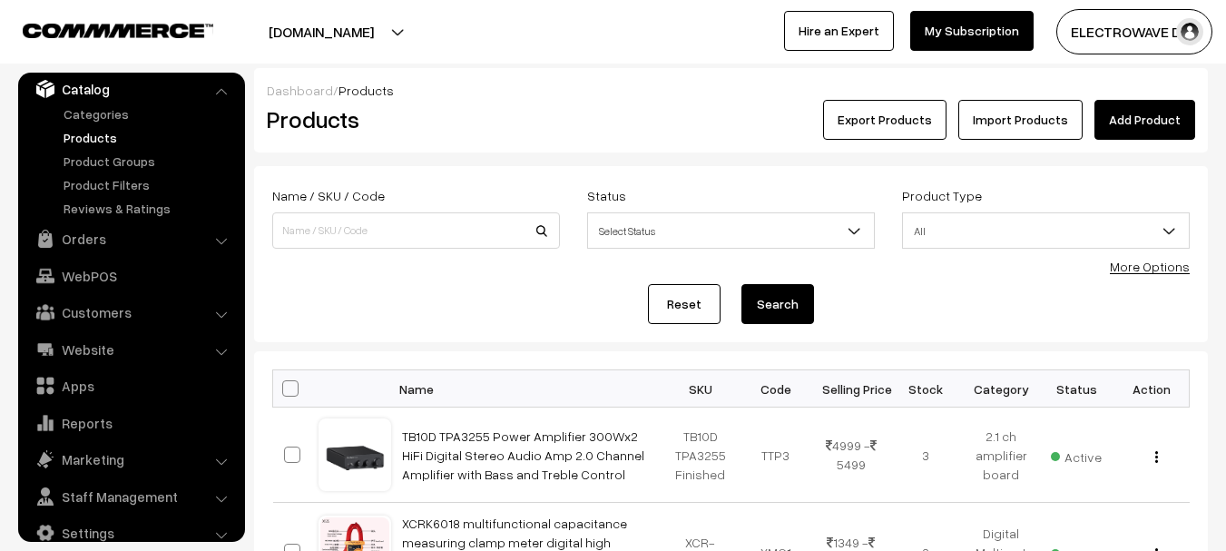
click at [1128, 144] on div "Dashboard / Products Products Export Products Import Products Add Product" at bounding box center [730, 110] width 953 height 84
click at [1141, 122] on link "Add Product" at bounding box center [1144, 120] width 101 height 40
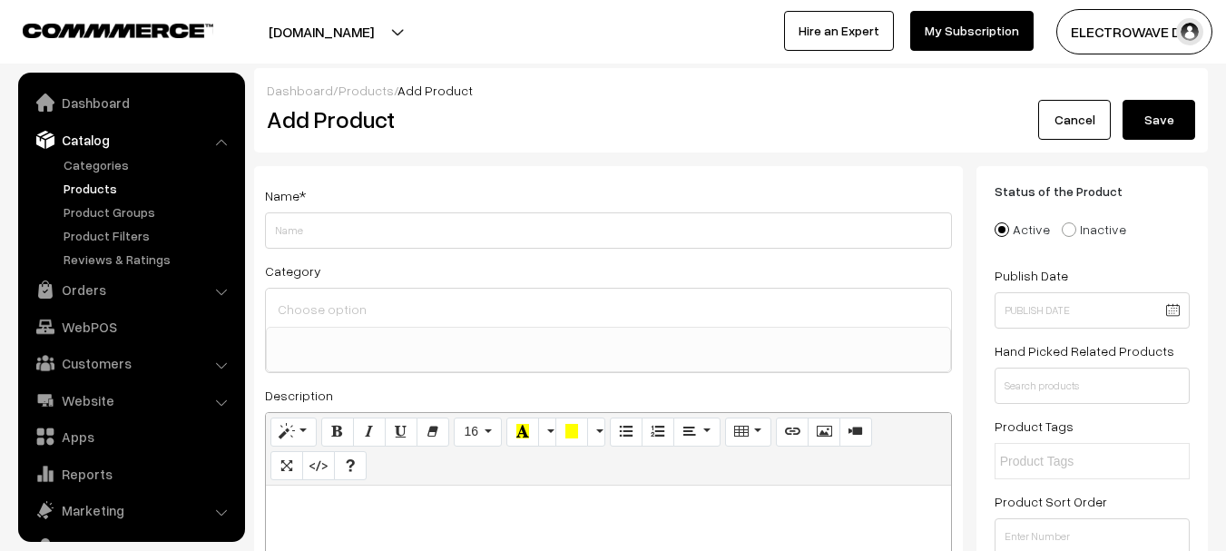
select select
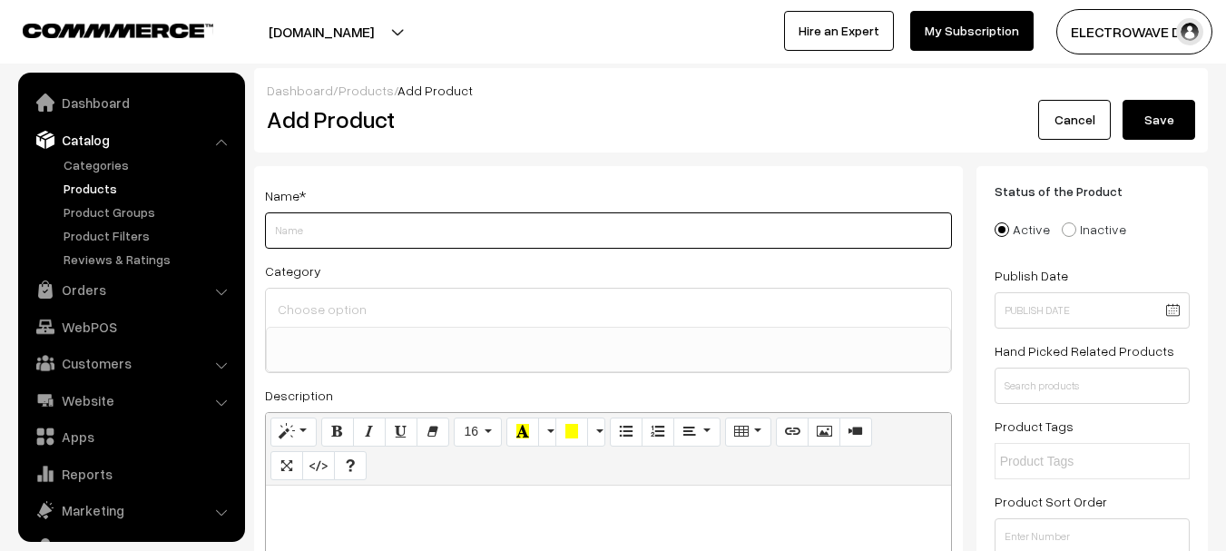
scroll to position [51, 0]
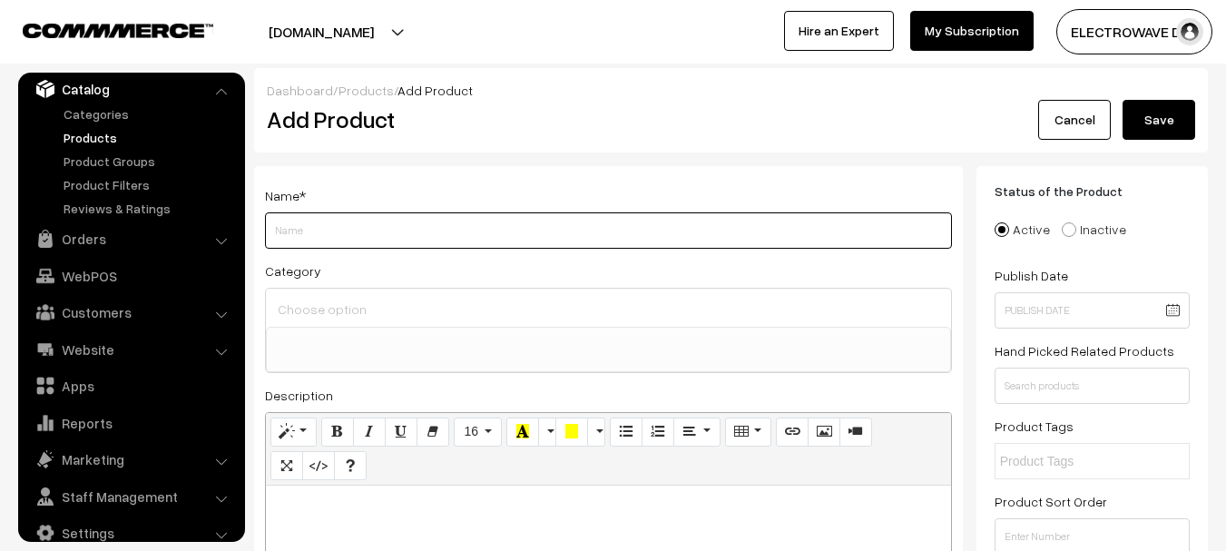
paste input "LED Matrix Panel 7× 3 inch Customizable Sign Car Bluetooth App Matrix Pixel Pan…"
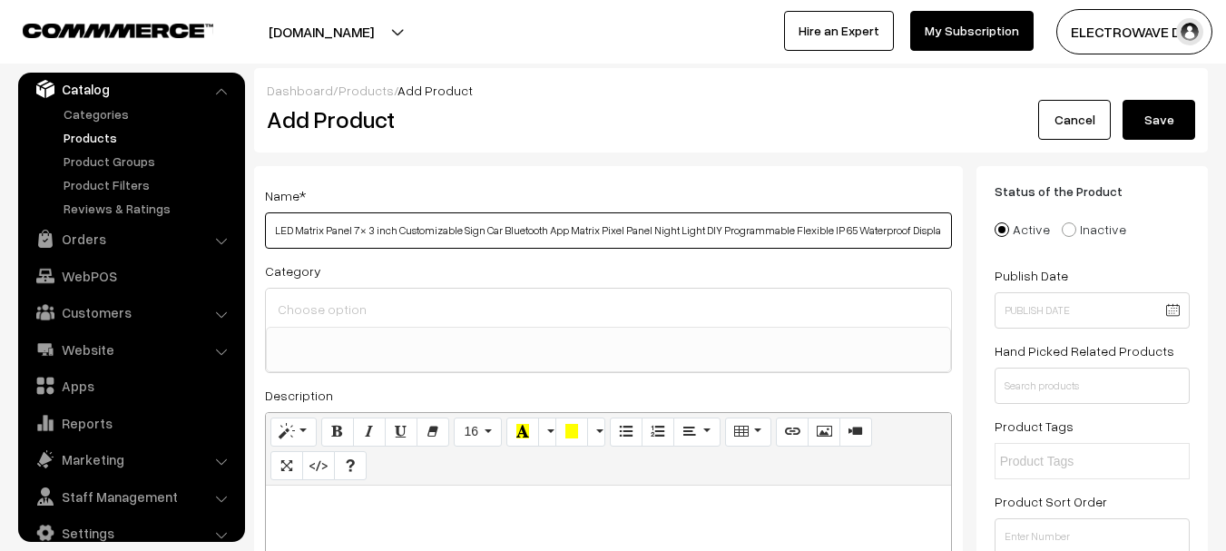
scroll to position [0, 165]
type input "LED Matrix Panel 7× 3 inch Customizable Sign Car Bluetooth App Matrix Pixel Pan…"
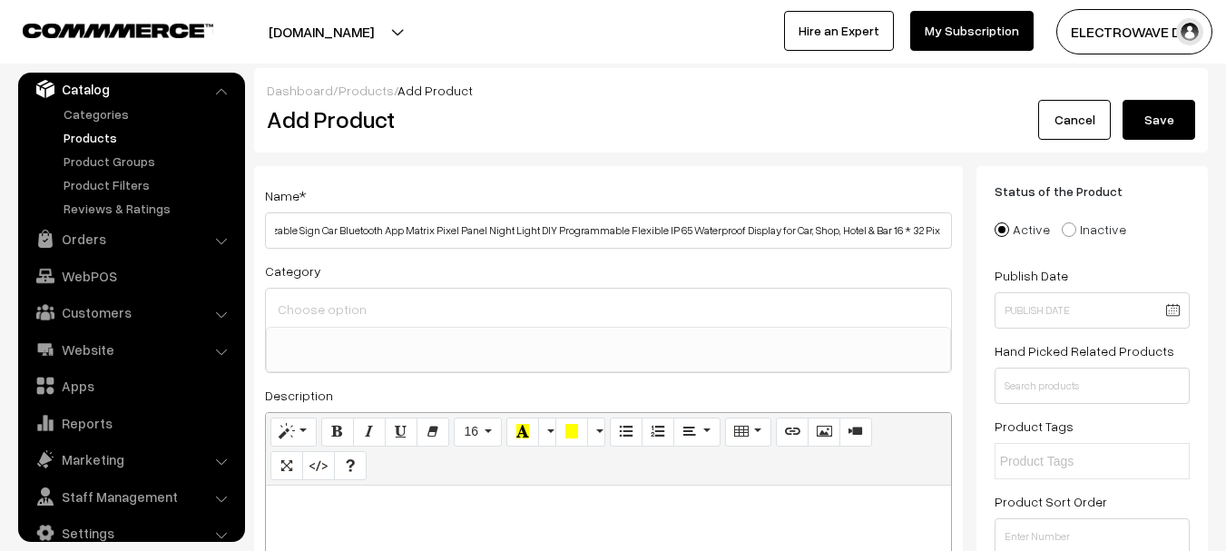
click at [417, 328] on ul at bounding box center [608, 339] width 683 height 23
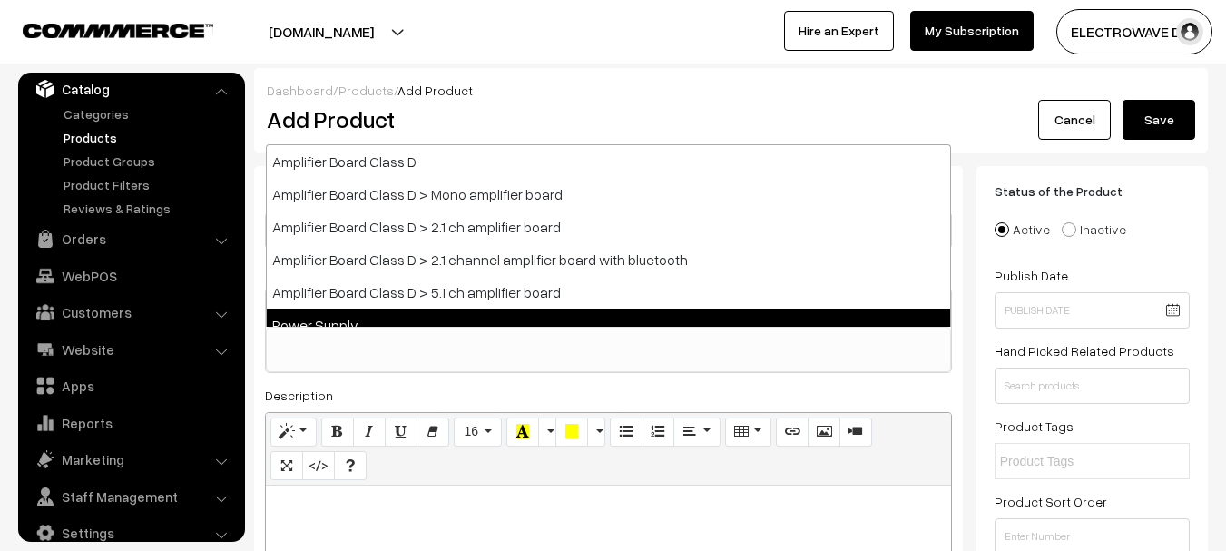
scroll to position [0, 0]
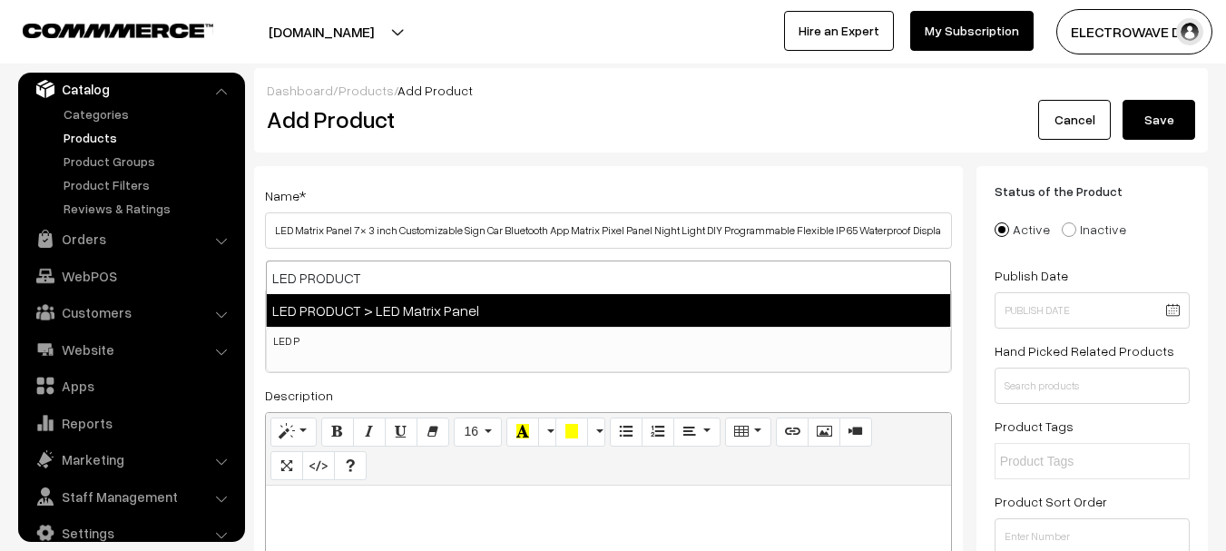
type input "LED P"
select select "101"
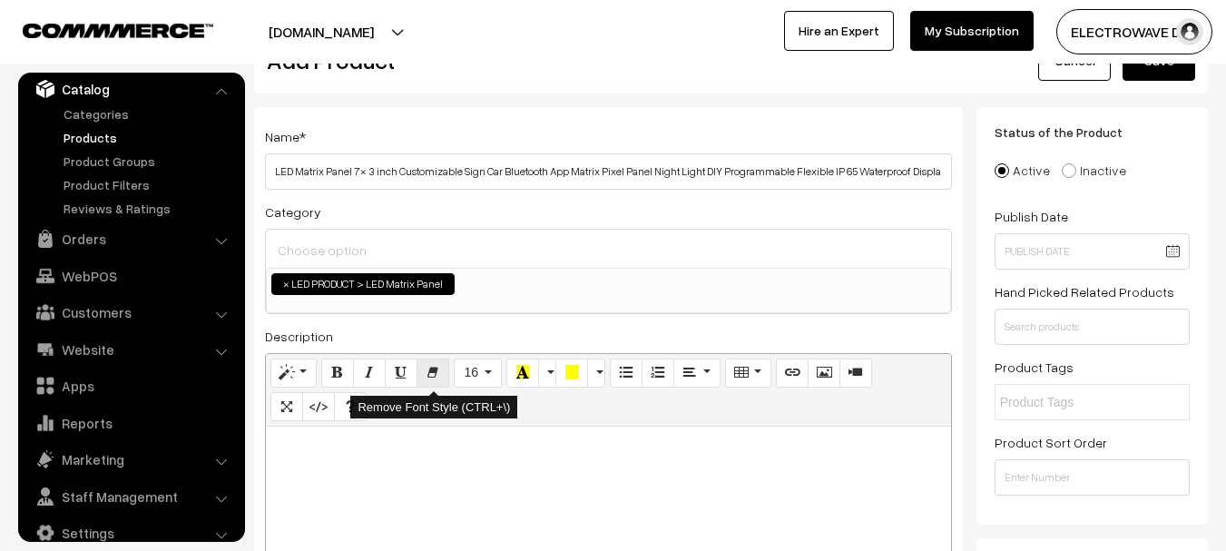
scroll to position [91, 0]
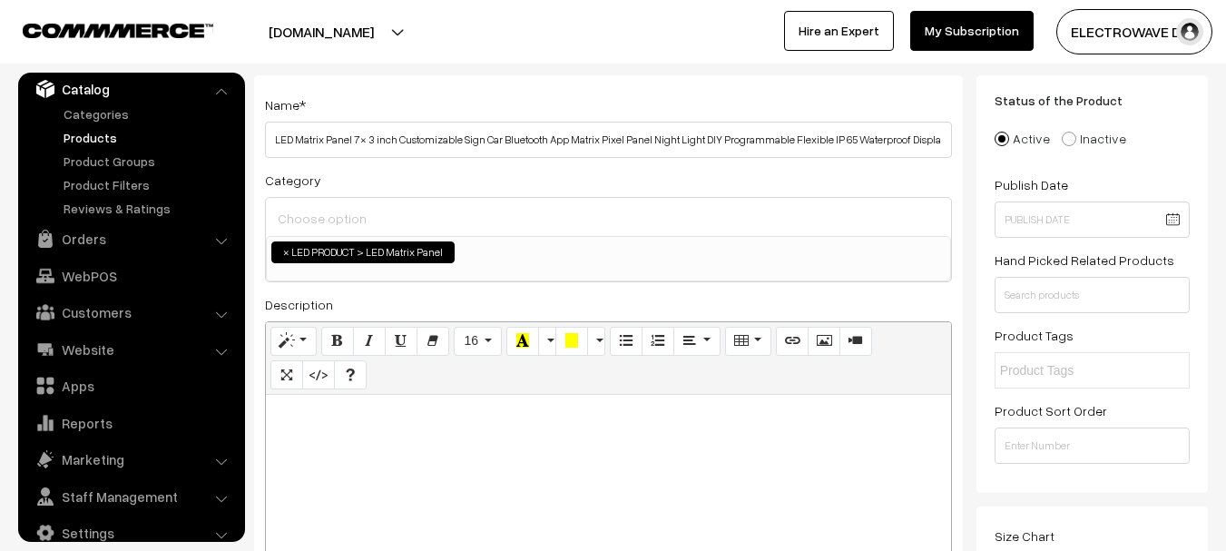
click at [421, 452] on div at bounding box center [608, 508] width 685 height 227
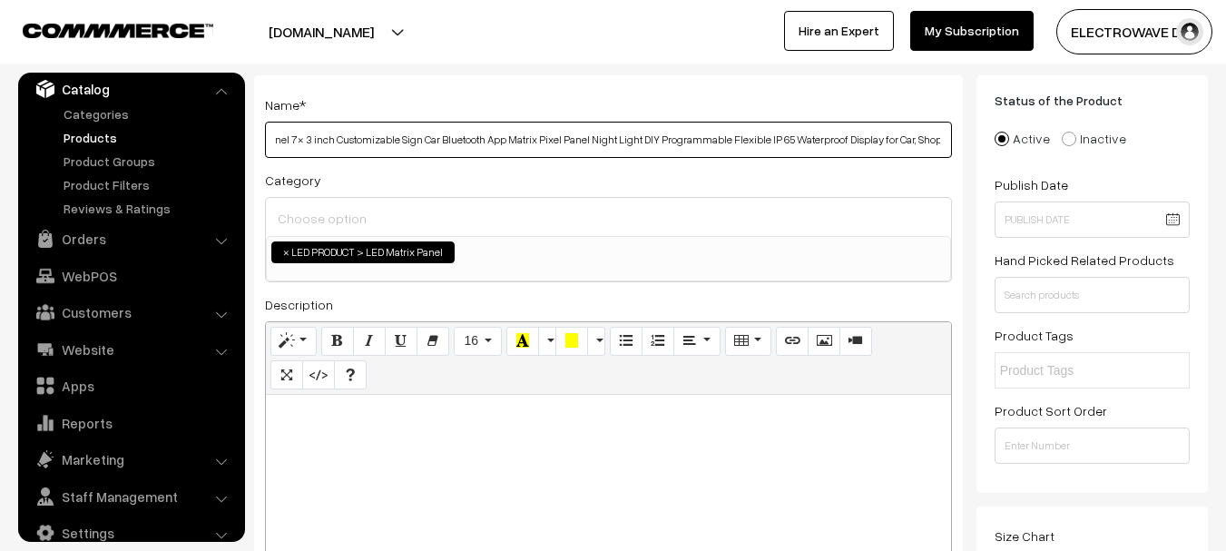
scroll to position [0, 165]
drag, startPoint x: 717, startPoint y: 137, endPoint x: 950, endPoint y: 137, distance: 233.2
click at [950, 137] on input "LED Matrix Panel 7× 3 inch Customizable Sign Car Bluetooth App Matrix Pixel Pan…" at bounding box center [608, 140] width 687 height 36
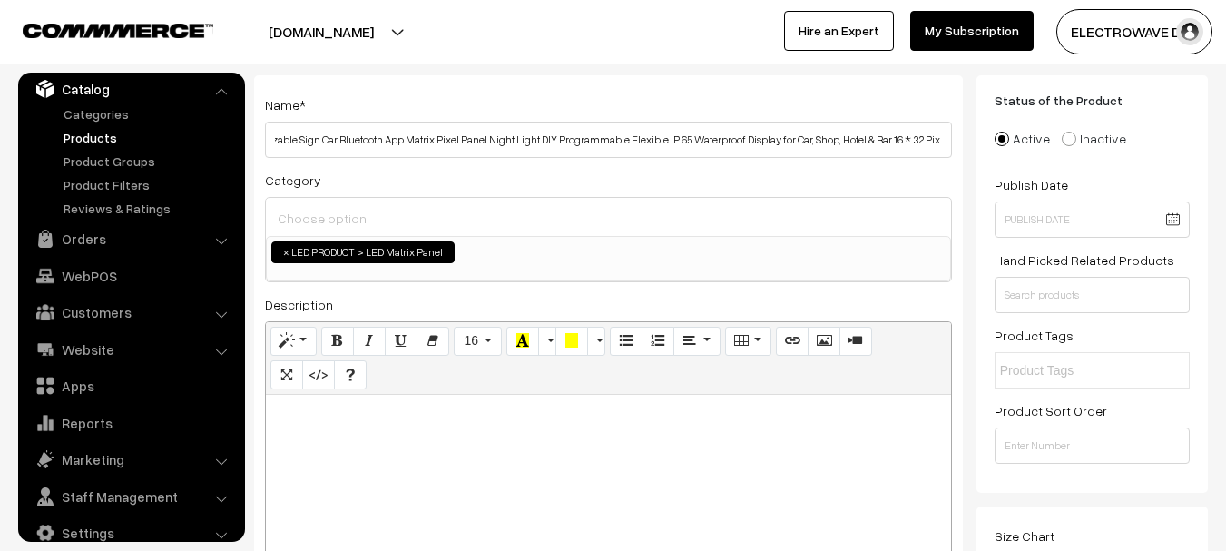
click at [875, 160] on div "Name * LED Matrix Panel 7× 3 inch Customizable Sign Car Bluetooth App Matrix Pi…" at bounding box center [608, 367] width 709 height 585
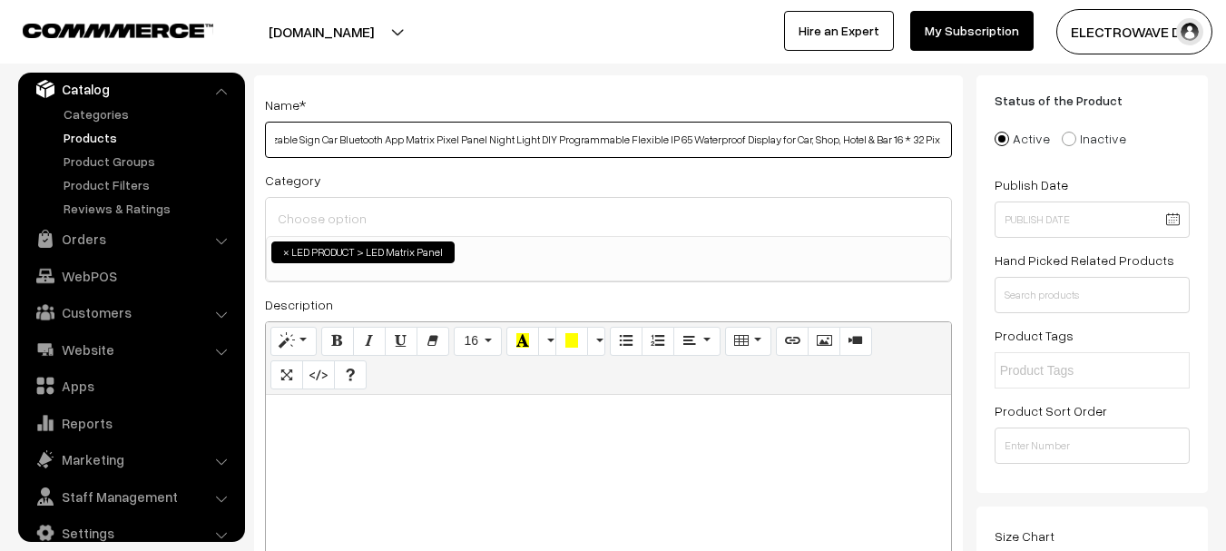
drag, startPoint x: 872, startPoint y: 140, endPoint x: 983, endPoint y: 138, distance: 111.6
click at [744, 144] on input "LED Matrix Panel 7× 3 inch Customizable Sign Car Bluetooth App Matrix Pixel Pan…" at bounding box center [608, 140] width 687 height 36
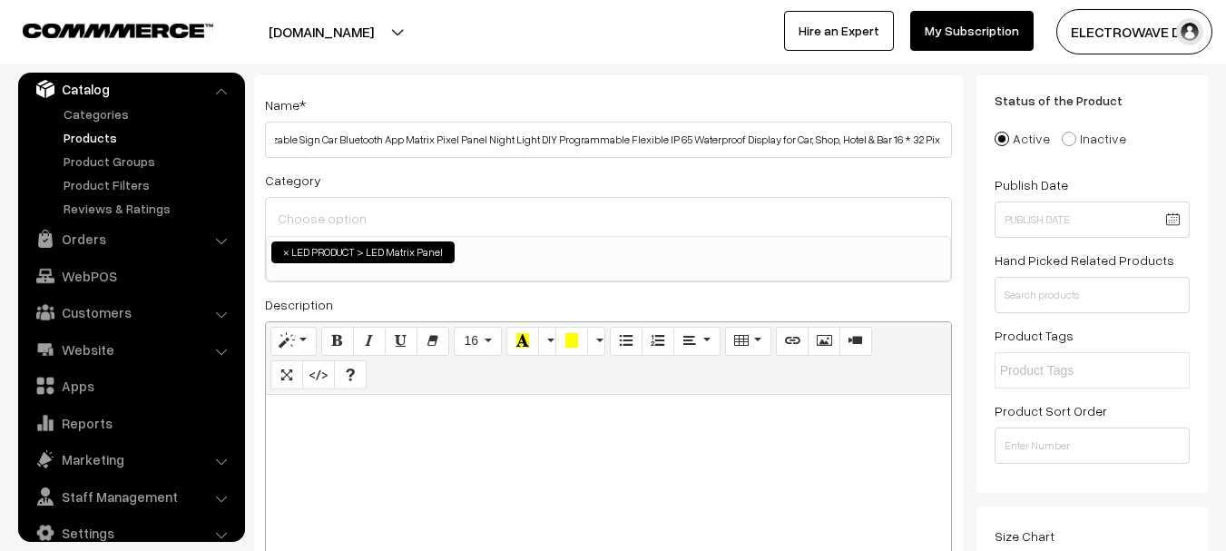
scroll to position [0, 0]
click at [88, 240] on link "Orders" at bounding box center [131, 238] width 216 height 33
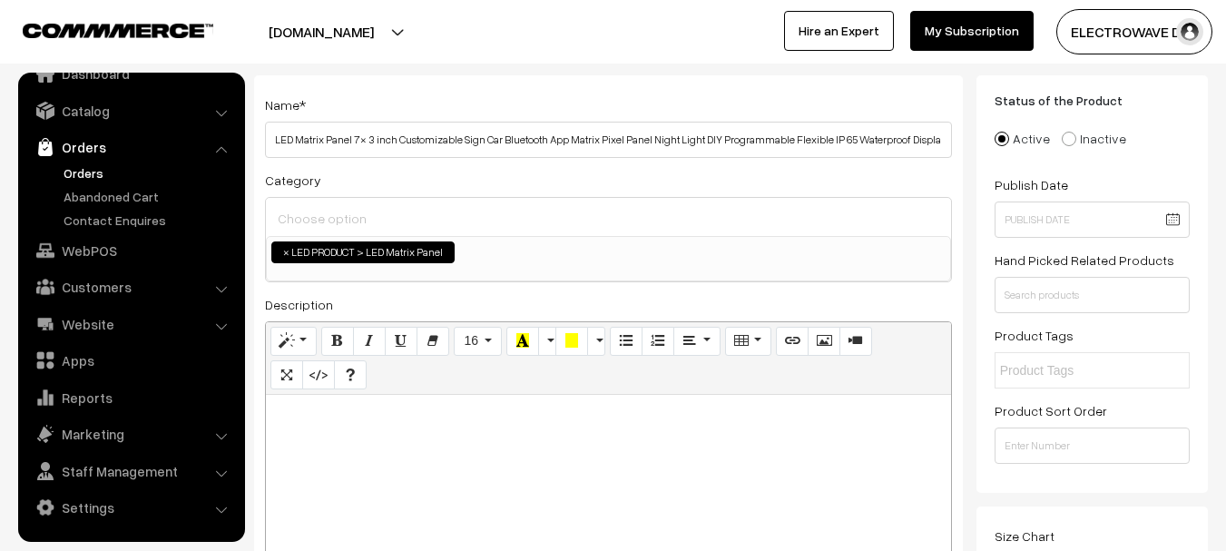
click at [91, 173] on link "Orders" at bounding box center [149, 172] width 180 height 19
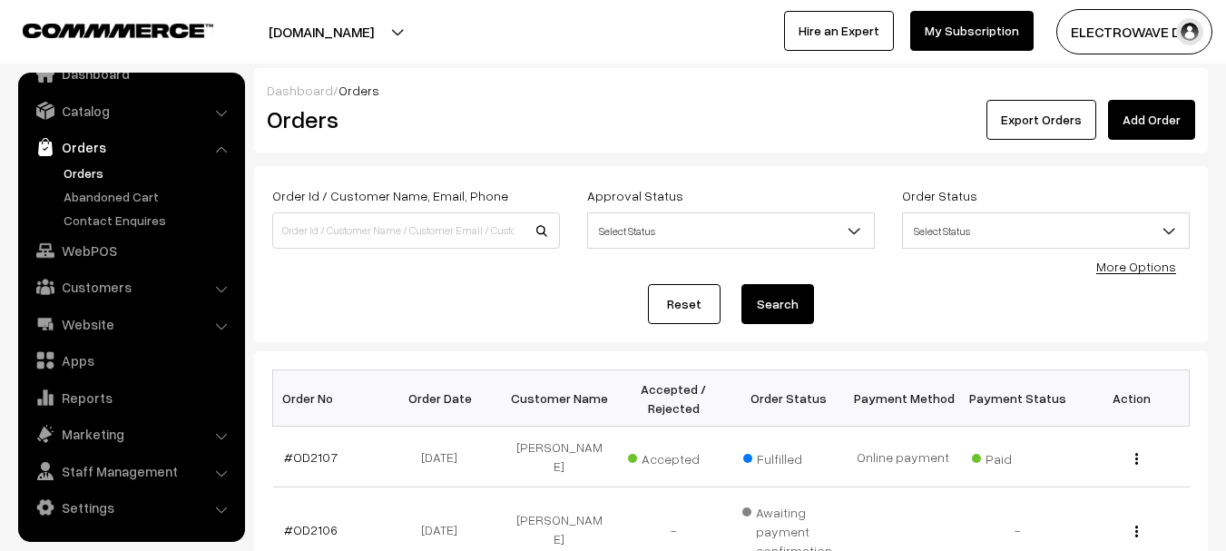
scroll to position [91, 0]
